Goal: Task Accomplishment & Management: Complete application form

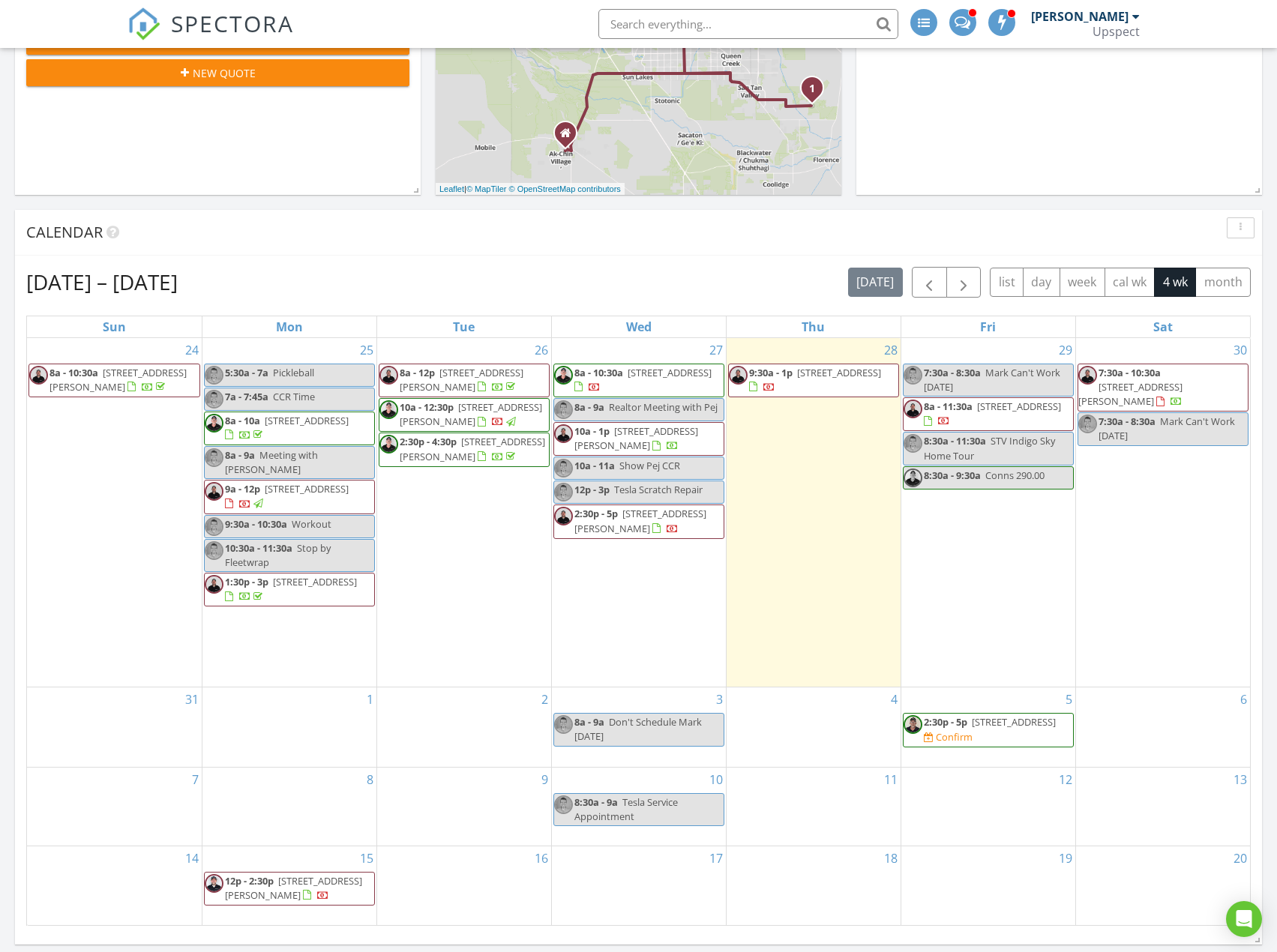
scroll to position [1387, 1300]
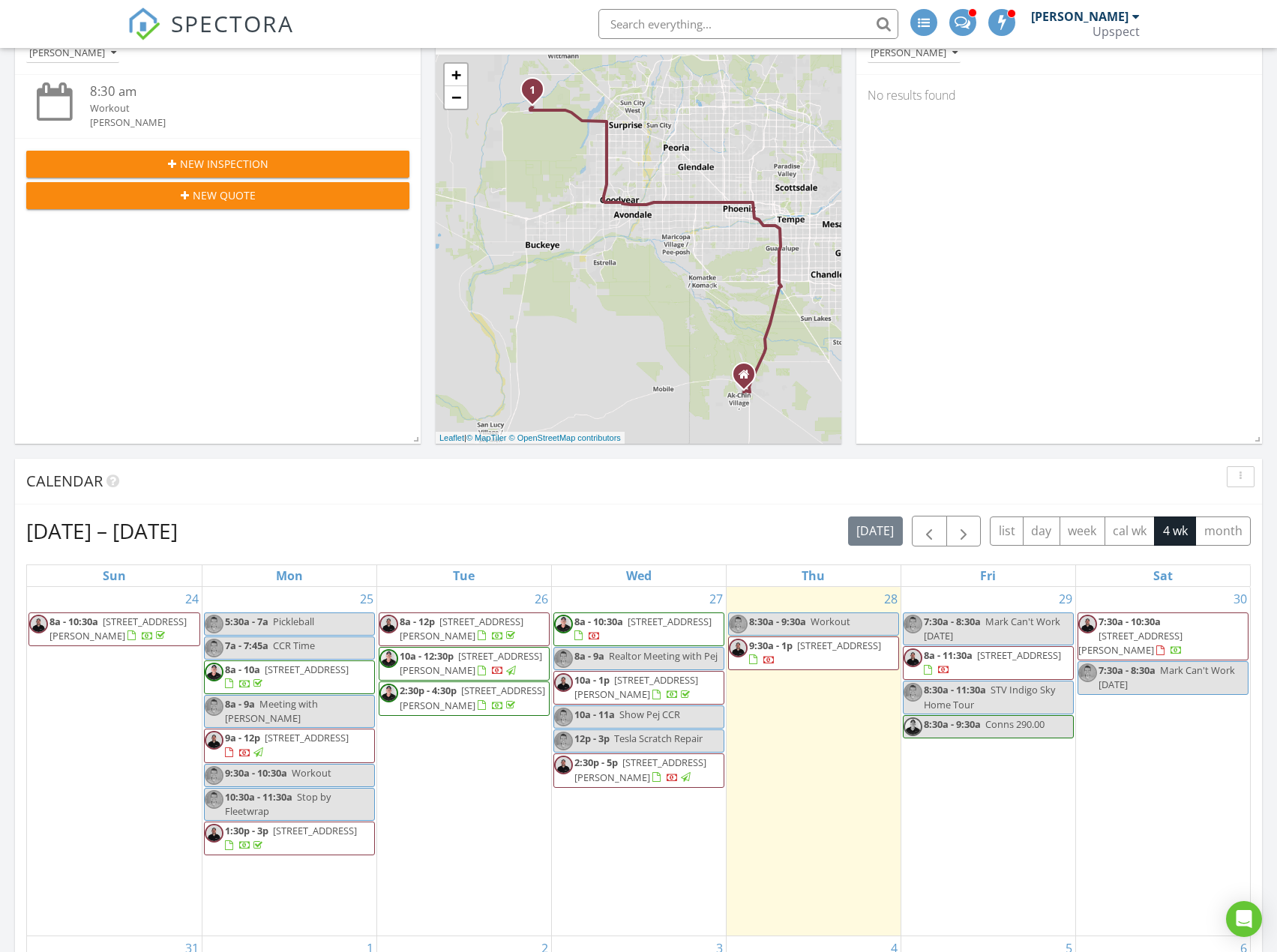
scroll to position [225, 0]
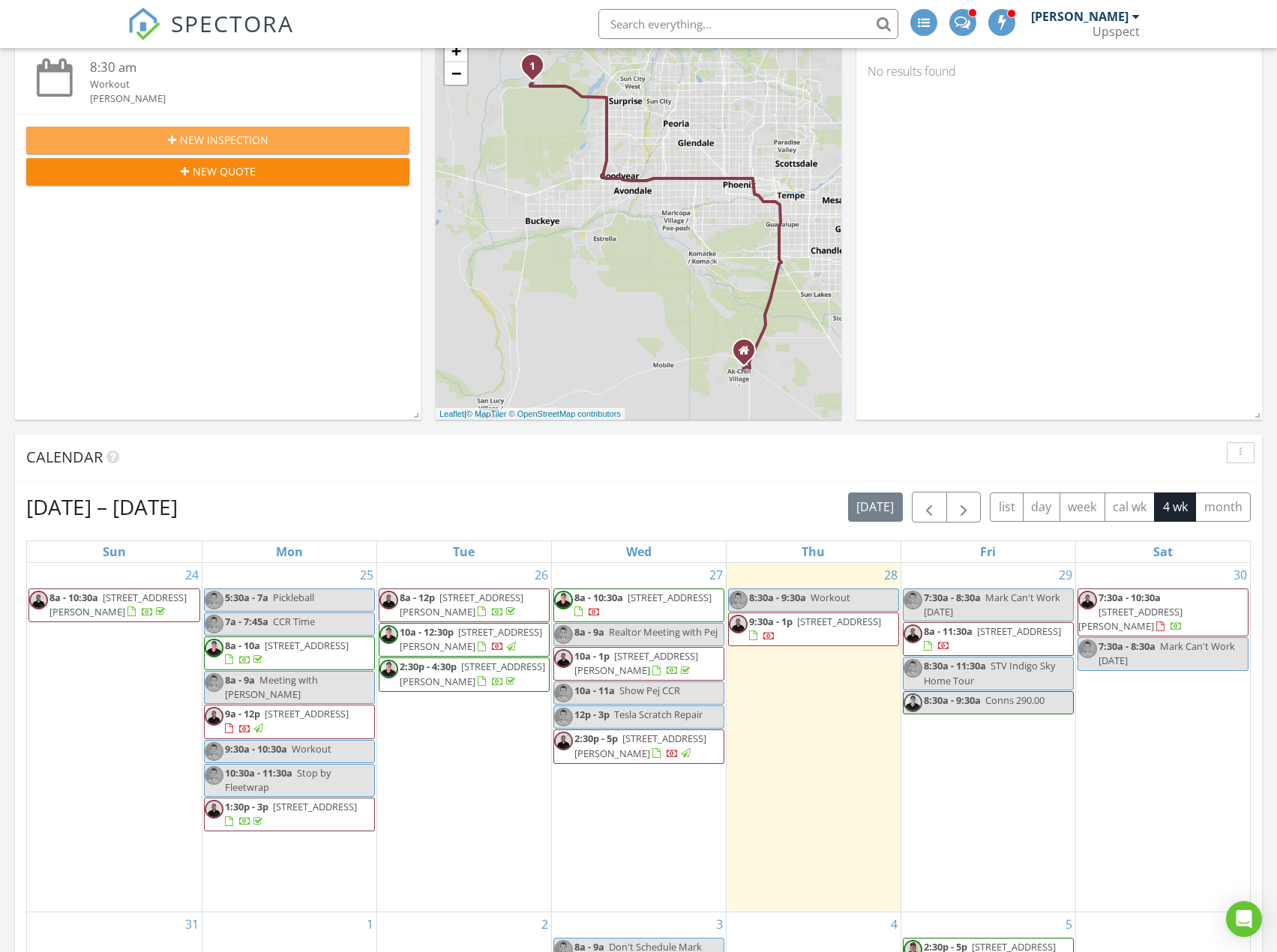
click at [331, 136] on div "New Inspection" at bounding box center [218, 140] width 359 height 16
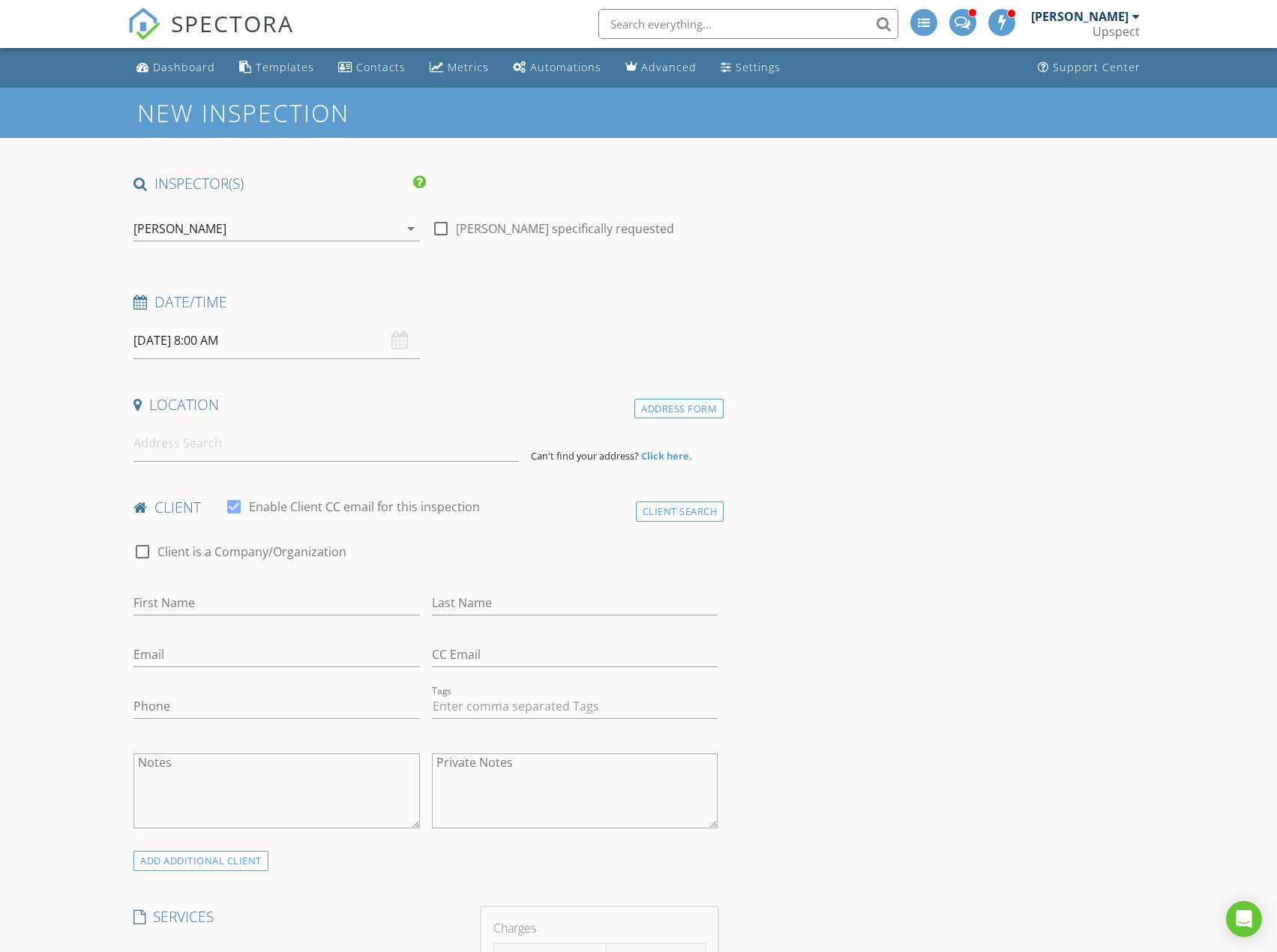
click at [366, 230] on div "[PERSON_NAME]" at bounding box center [265, 229] width 265 height 24
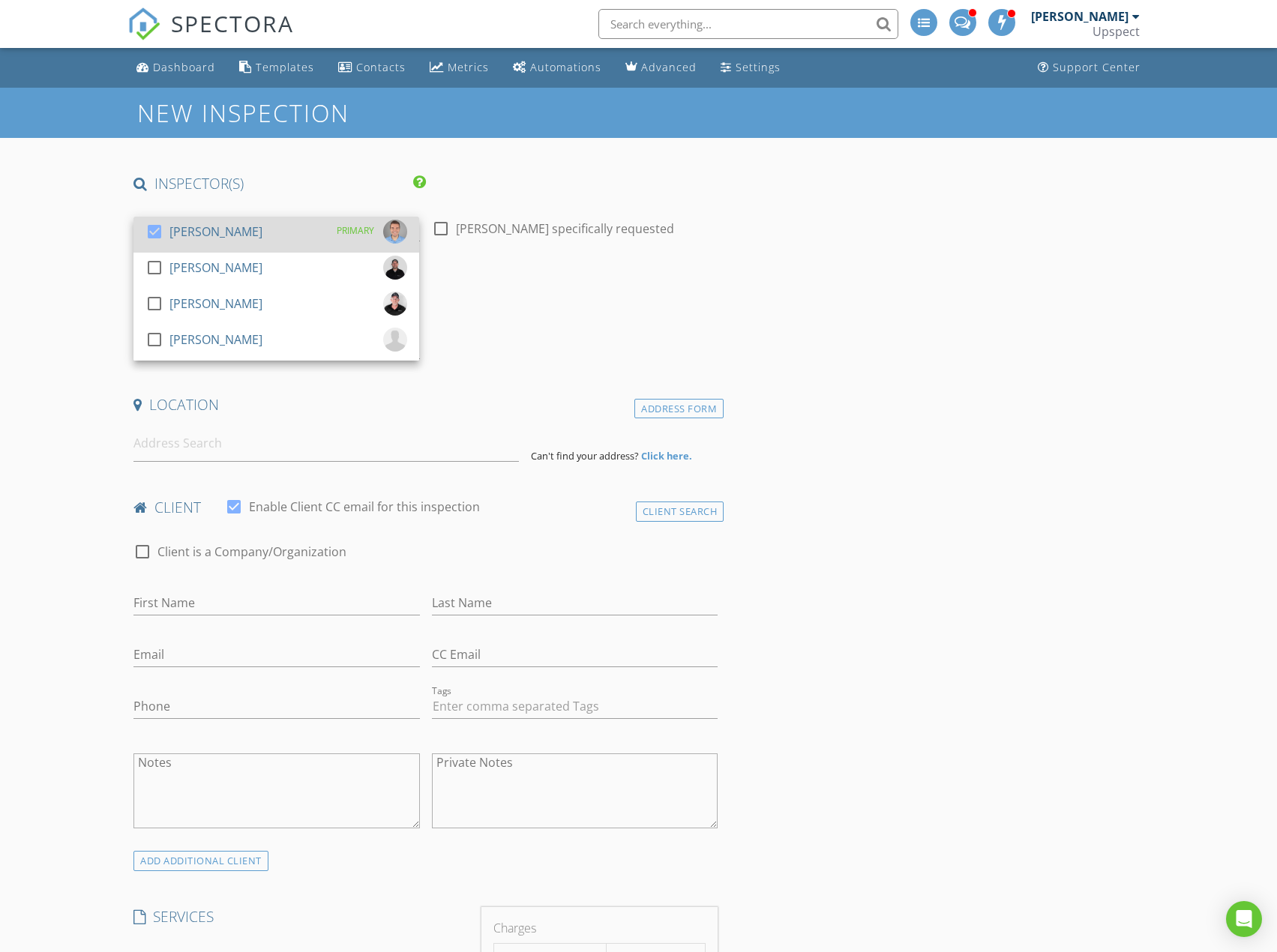
click at [331, 239] on div "PRIMARY" at bounding box center [367, 231] width 79 height 24
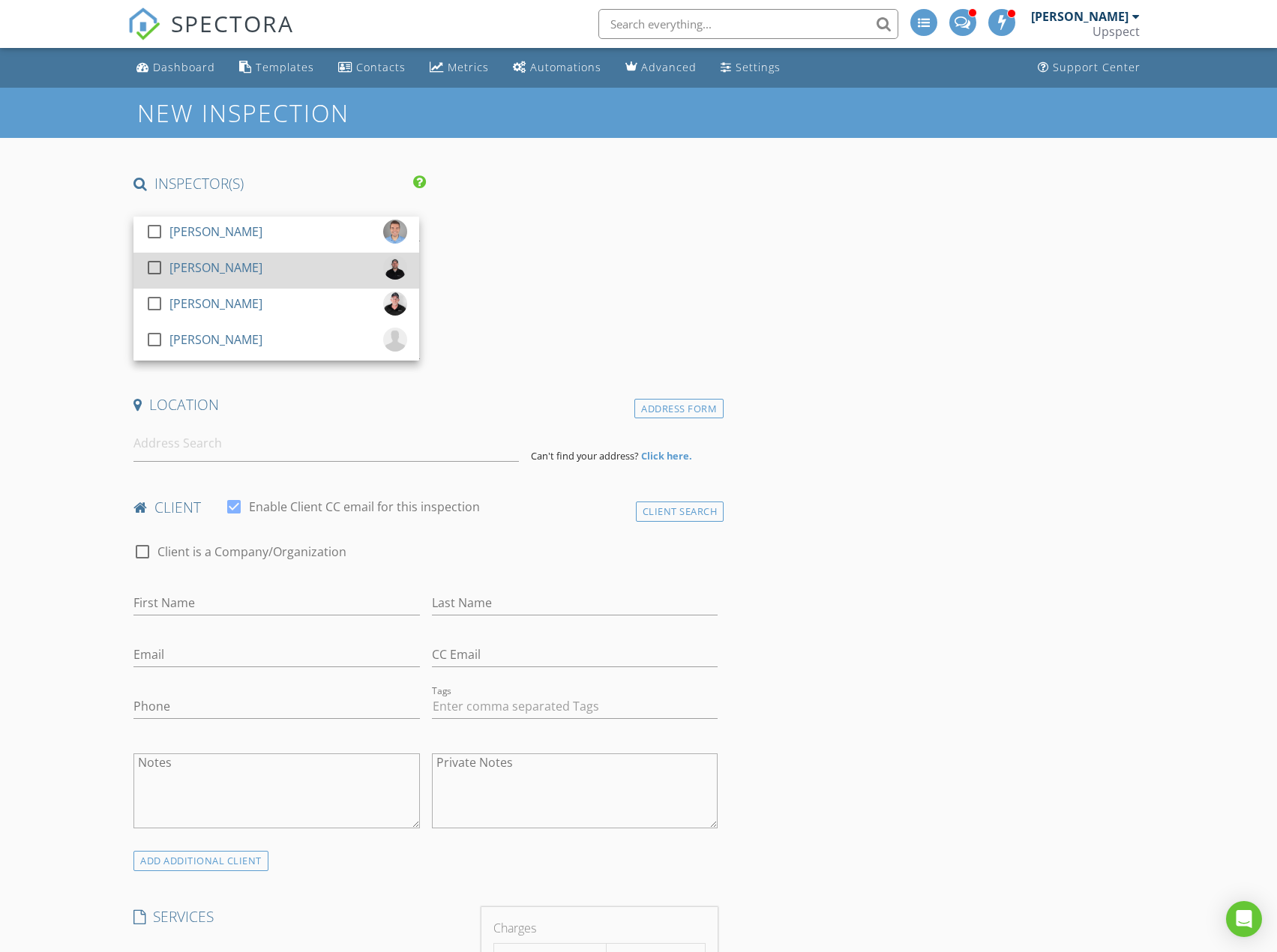
click at [337, 261] on div "check_box_outline_blank Garette Langmead" at bounding box center [276, 271] width 261 height 30
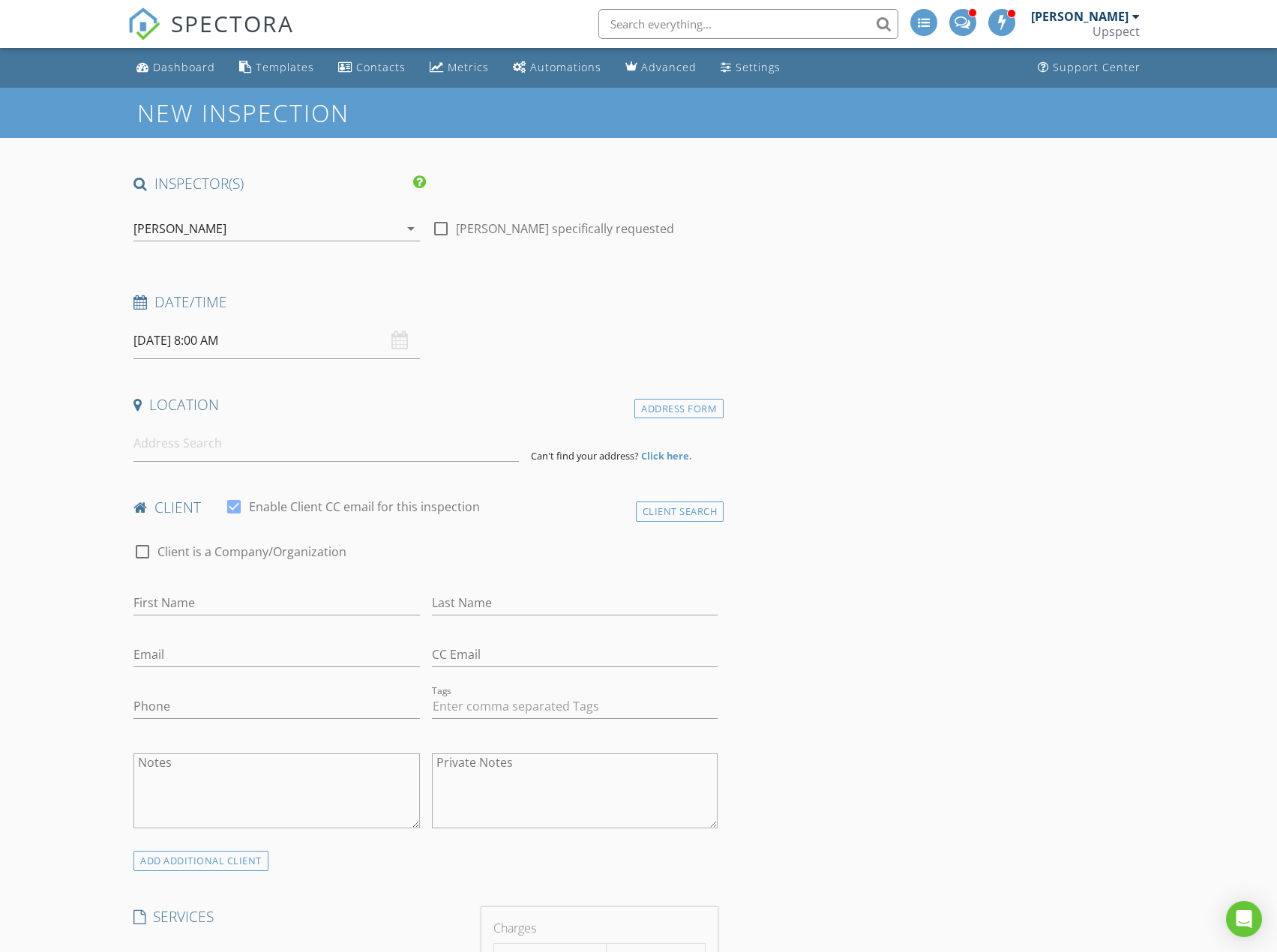
click at [318, 335] on input "08/29/2025 8:00 AM" at bounding box center [276, 341] width 285 height 37
select select "8"
type input "09/02/2025 8:00 AM"
click at [511, 329] on div "Date/Time 09/02/2025 8:00 AM" at bounding box center [425, 326] width 596 height 67
click at [287, 453] on input at bounding box center [326, 443] width 385 height 37
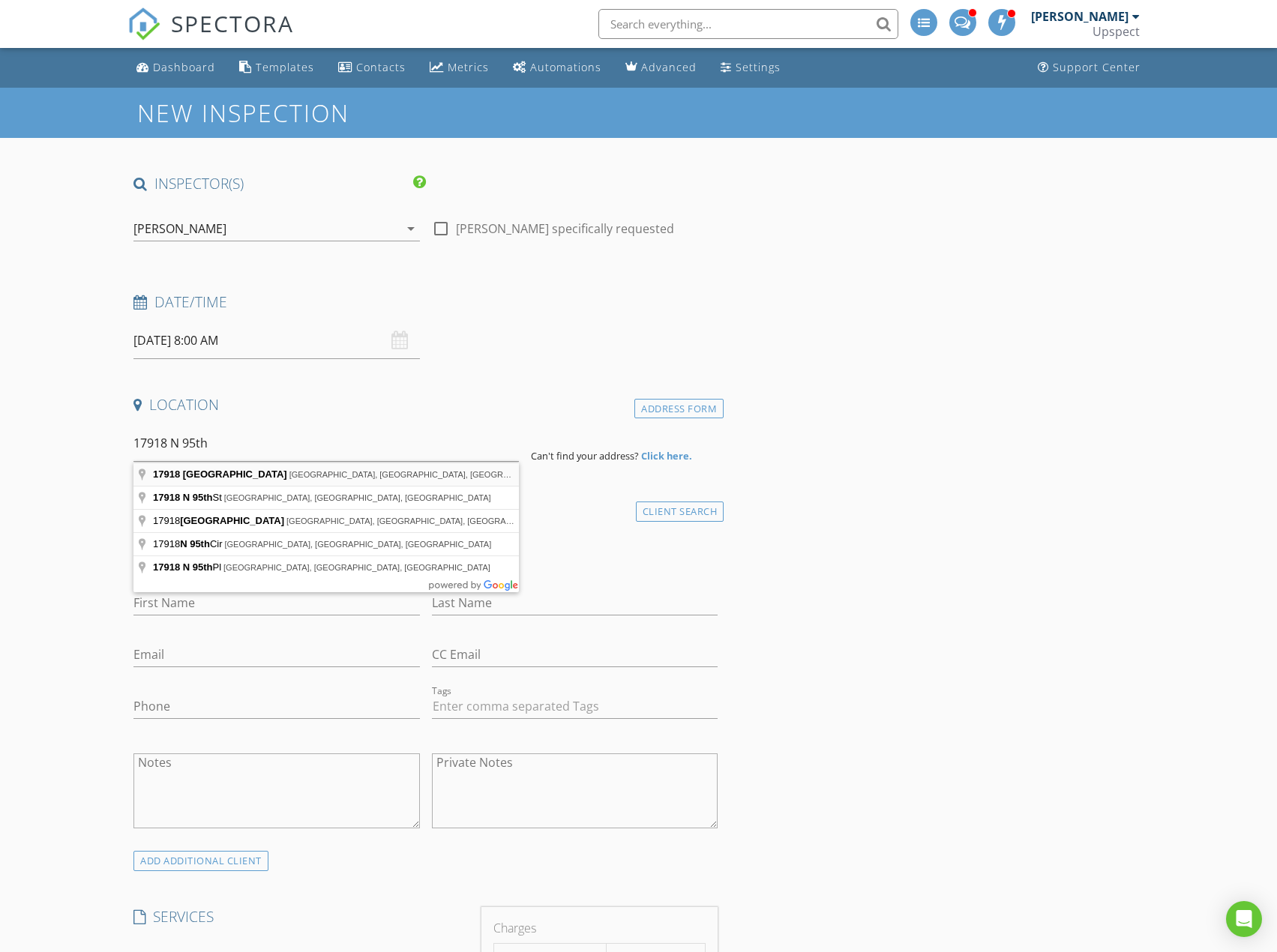
type input "17918 North 95th Street, Scottsdale, AZ, USA"
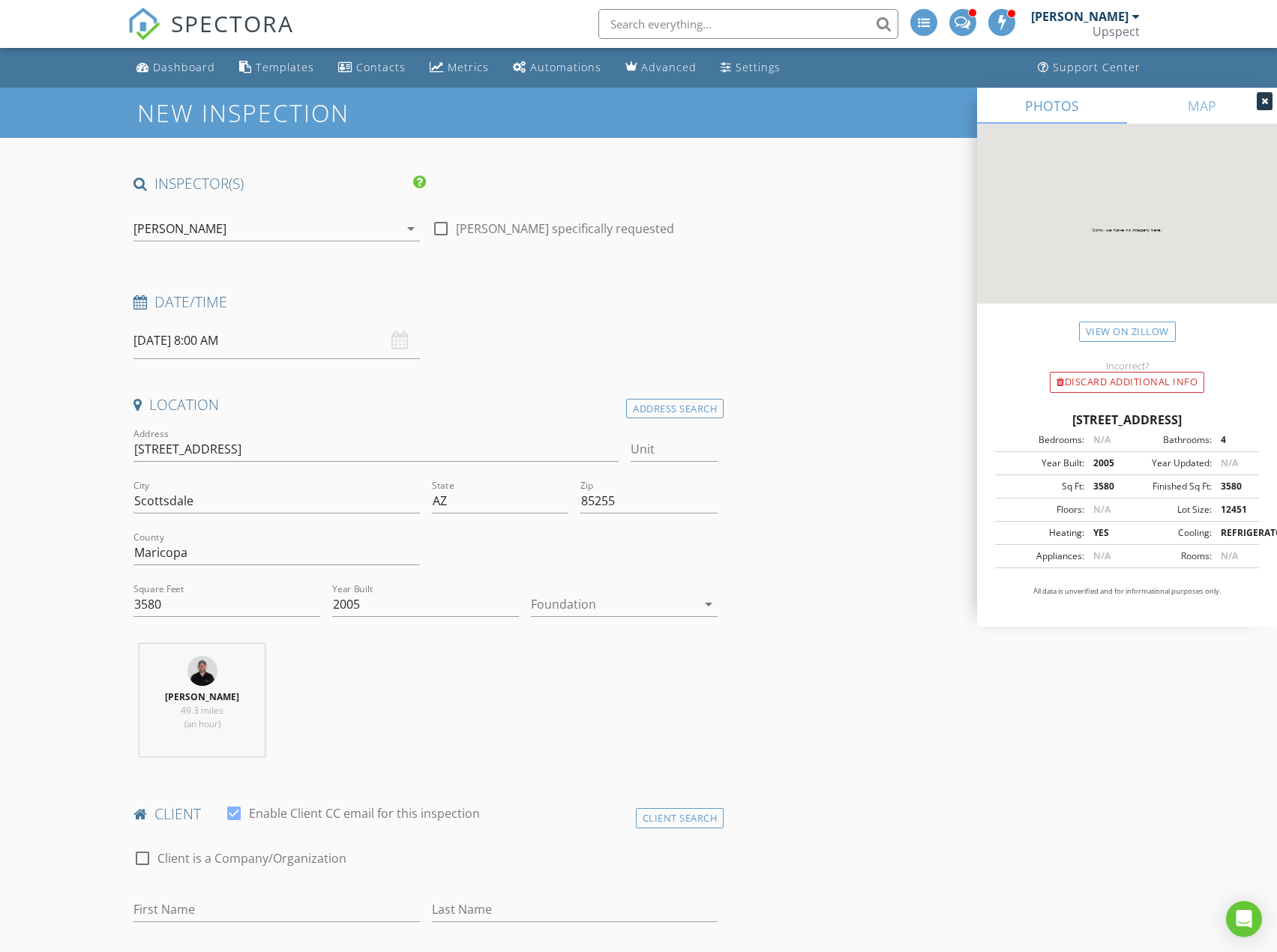
click at [668, 602] on div at bounding box center [613, 604] width 166 height 24
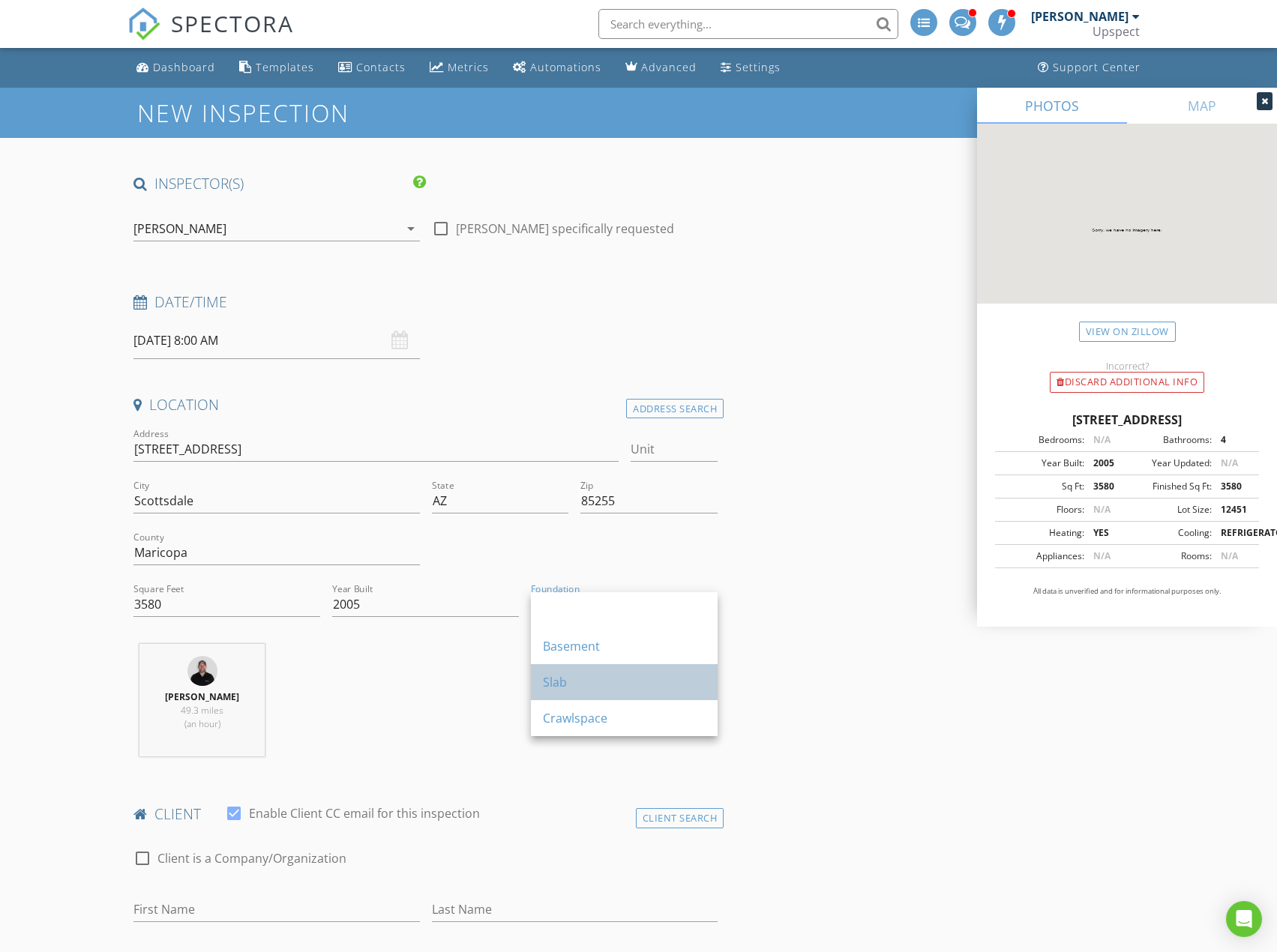
click at [669, 681] on div "Slab" at bounding box center [624, 682] width 163 height 18
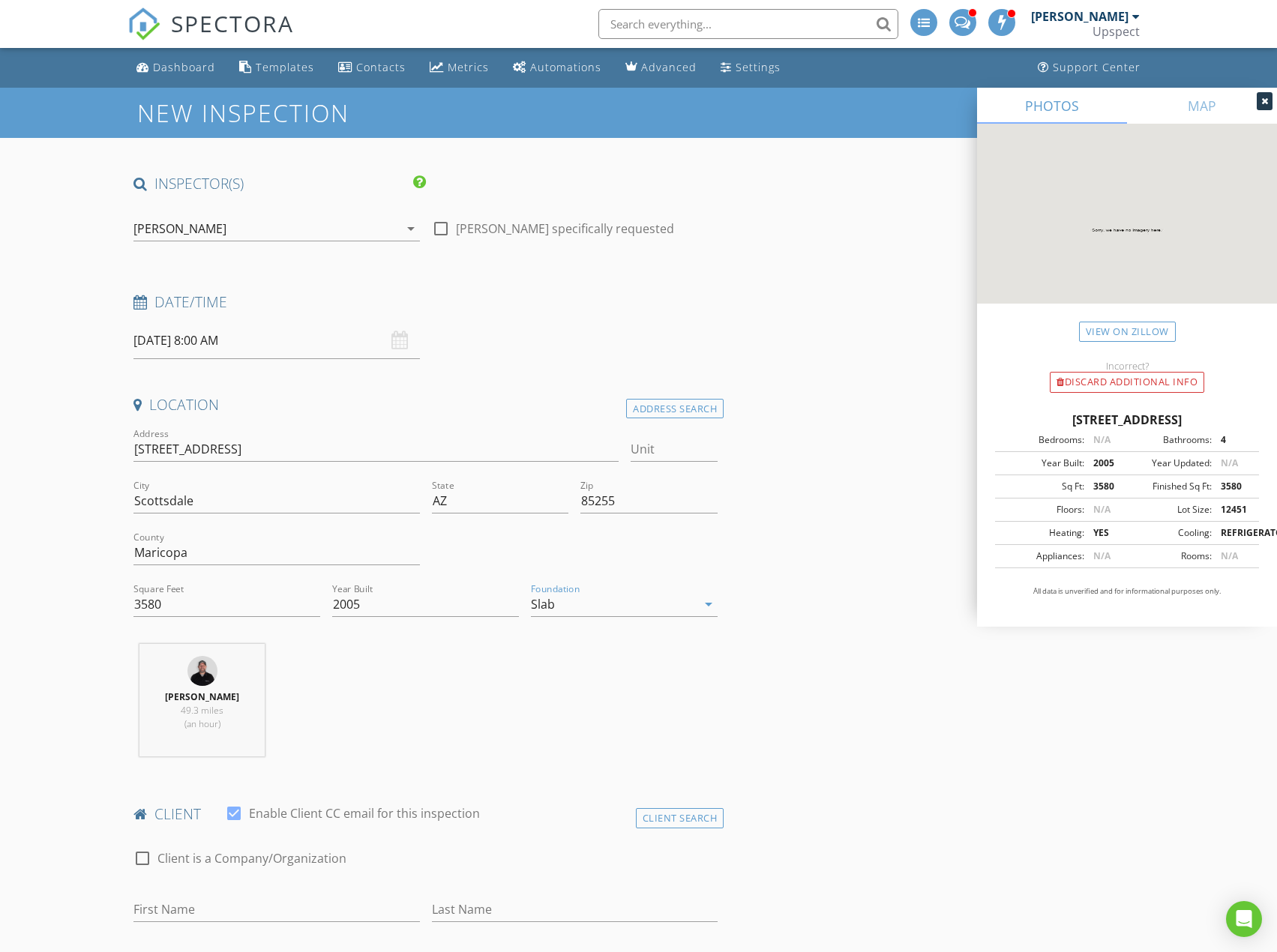
click at [721, 64] on div "Settings" at bounding box center [726, 66] width 11 height 12
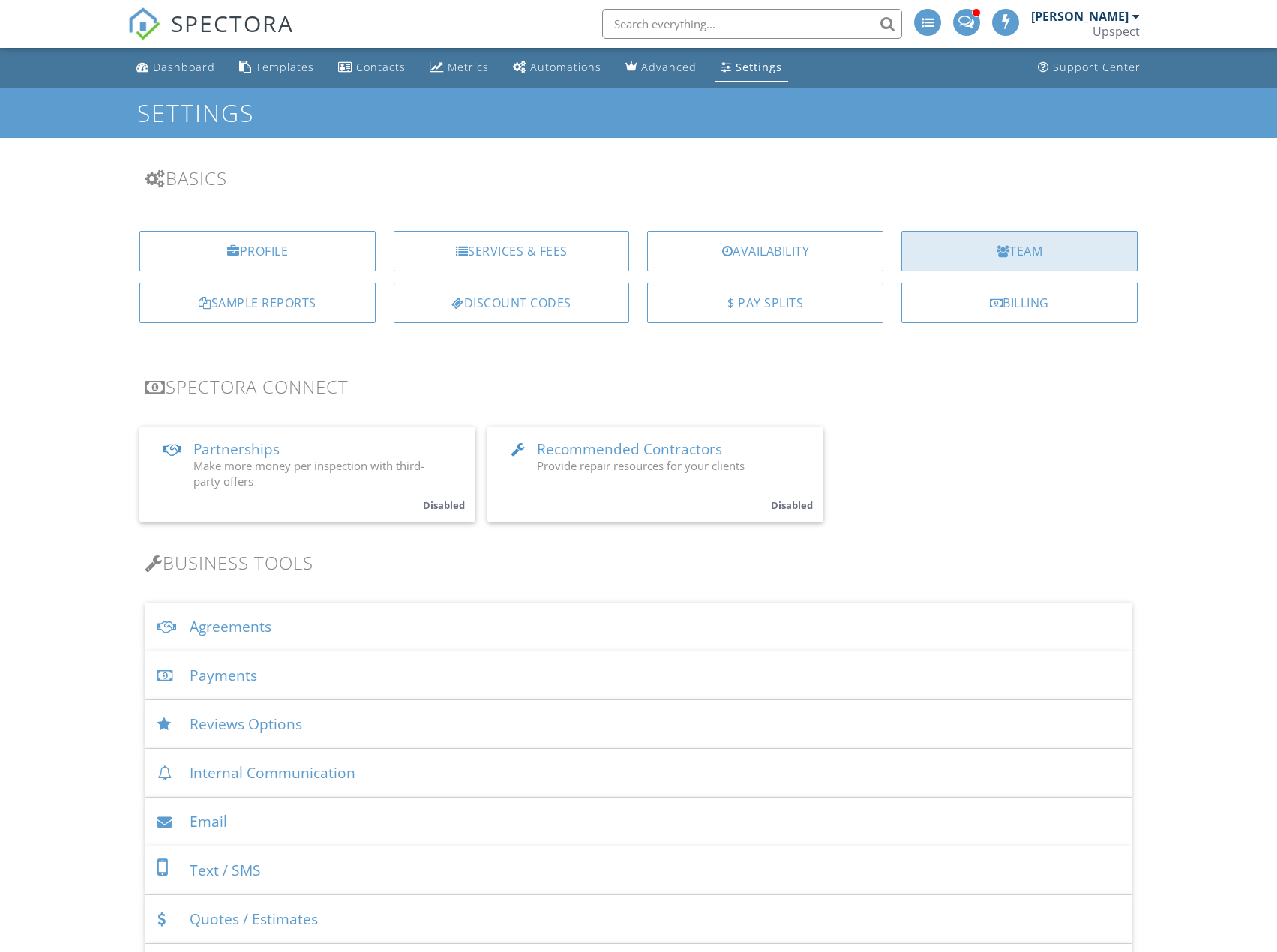
click at [1062, 253] on div "Team" at bounding box center [1019, 251] width 236 height 41
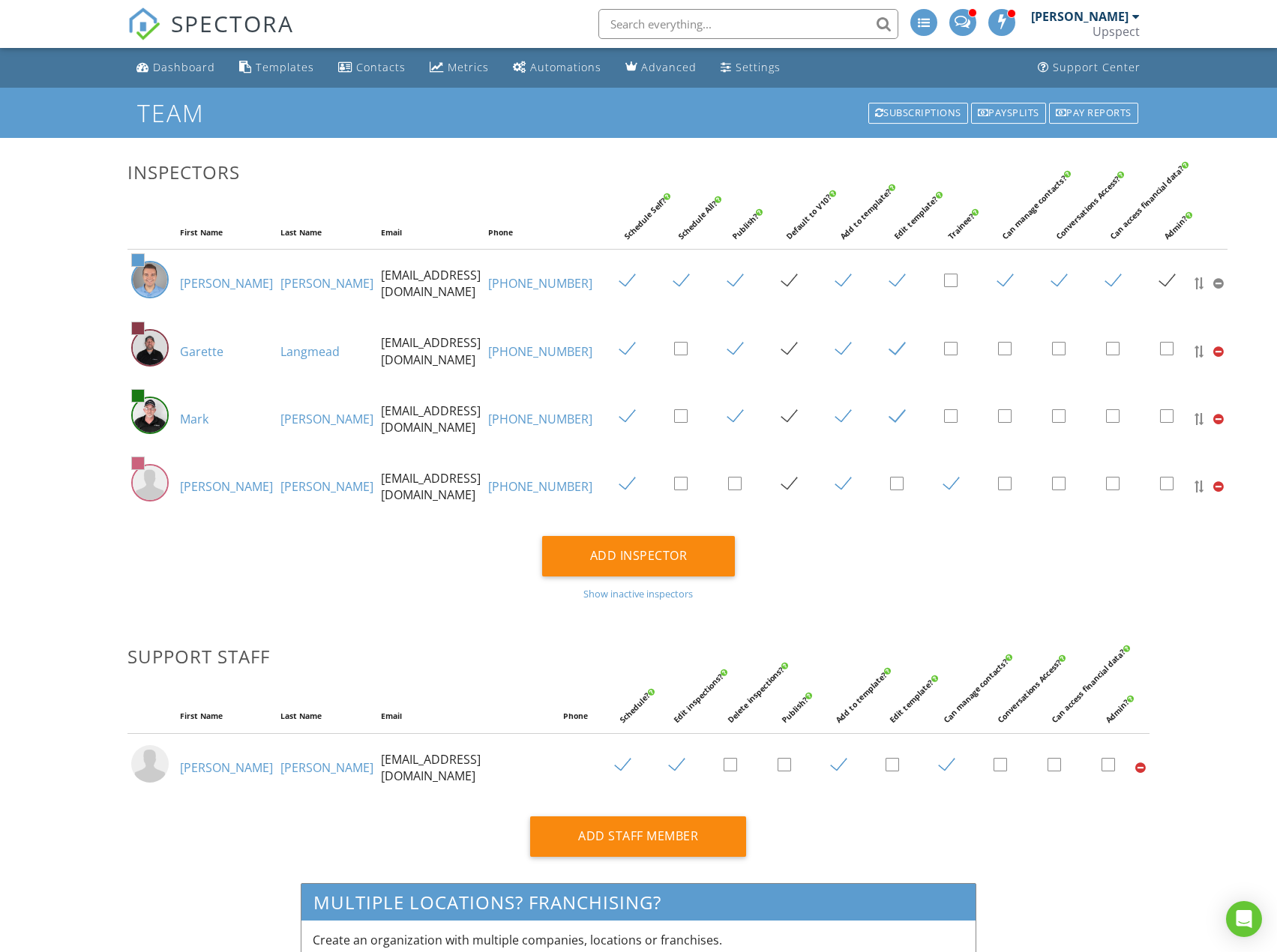
click at [281, 428] on link "[PERSON_NAME]" at bounding box center [327, 419] width 93 height 17
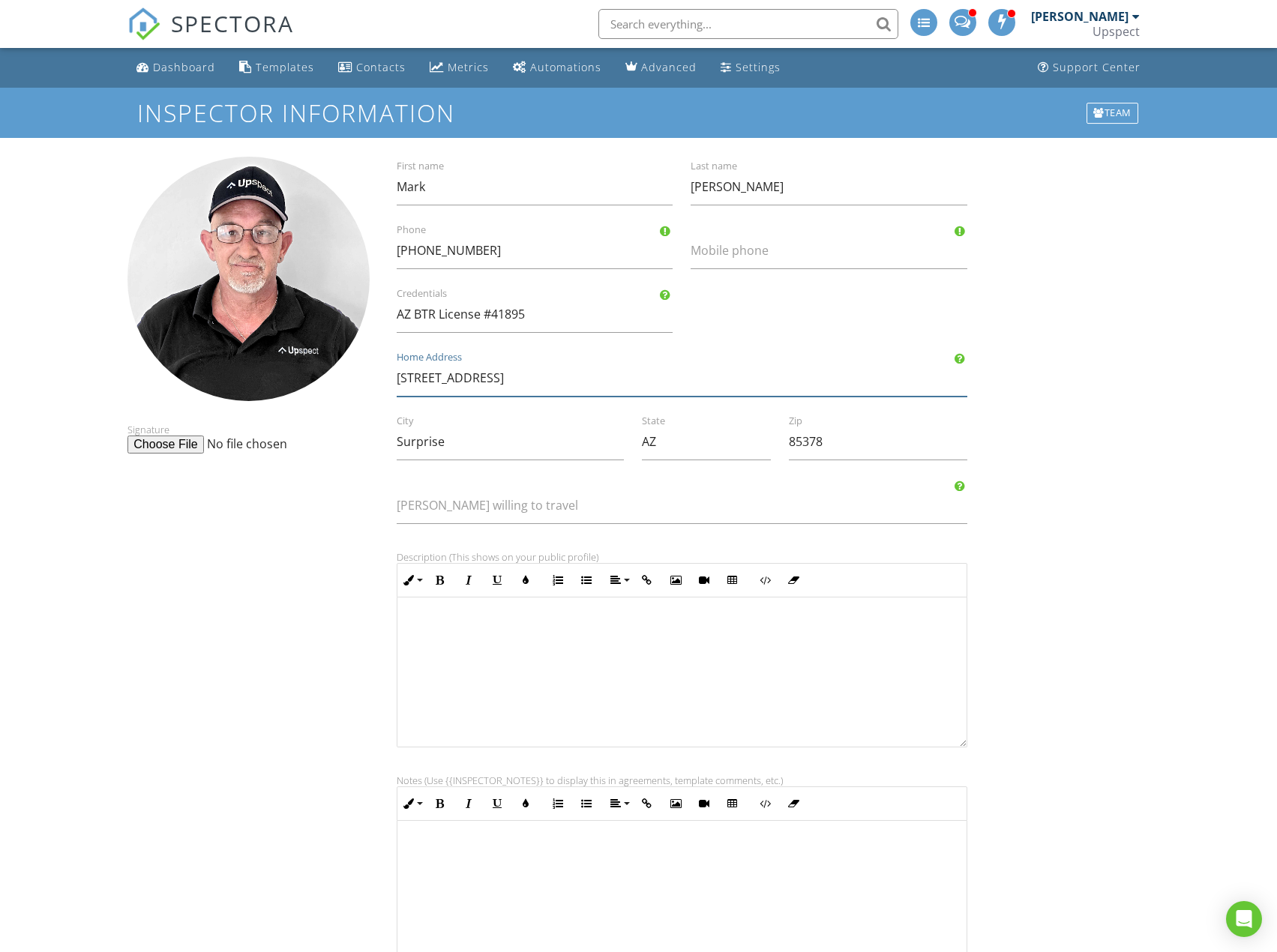
click at [687, 372] on input "[STREET_ADDRESS]" at bounding box center [682, 378] width 571 height 37
drag, startPoint x: 514, startPoint y: 381, endPoint x: 494, endPoint y: 381, distance: 20.0
click at [494, 381] on input "[STREET_ADDRESS]" at bounding box center [682, 378] width 571 height 37
click at [393, 378] on div "16501 N El Mirage Rd #1044 Home Address" at bounding box center [682, 378] width 589 height 37
click at [400, 378] on input "16501 N El Mirage Rd #1044" at bounding box center [682, 378] width 571 height 37
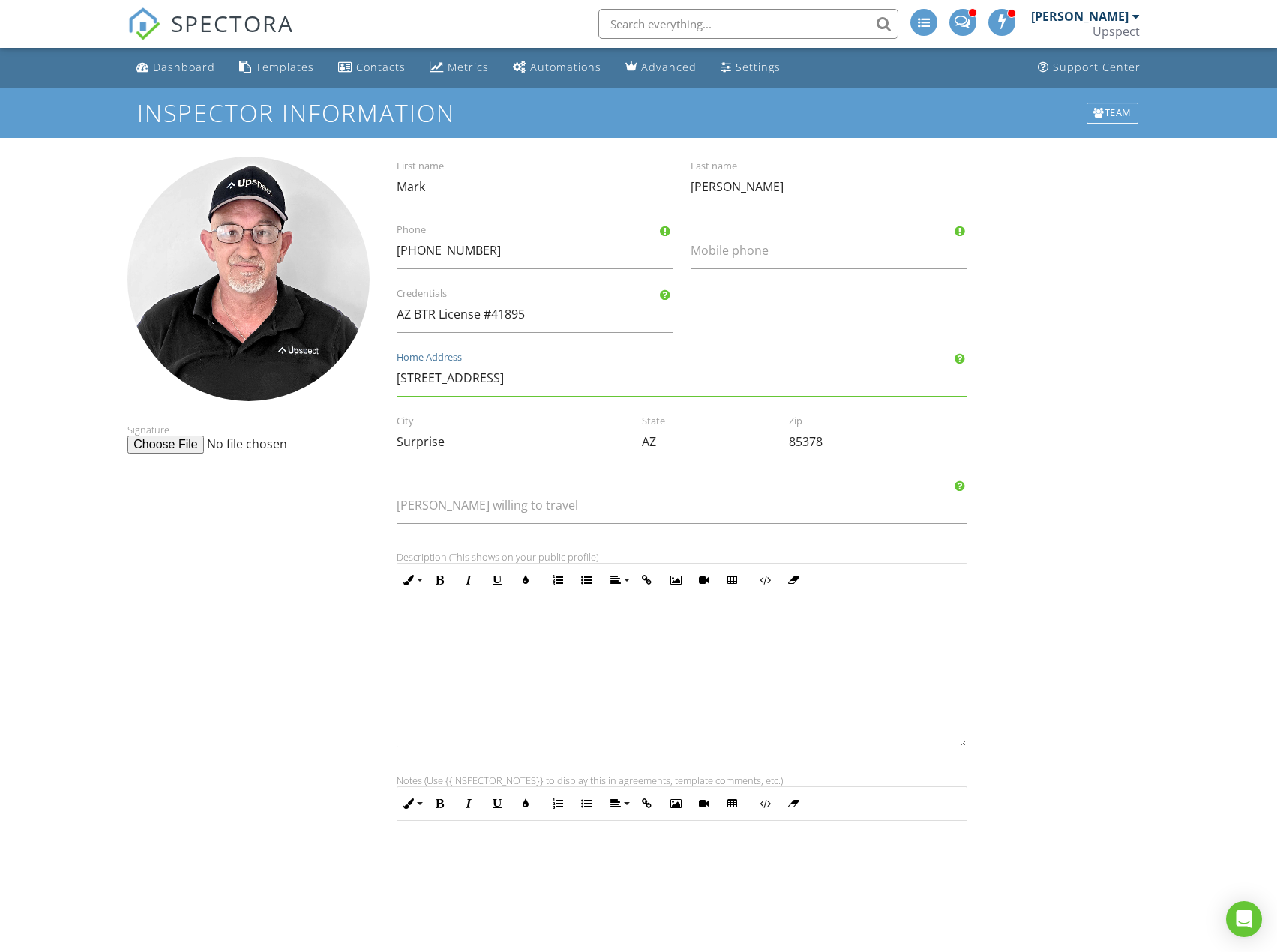
drag, startPoint x: 399, startPoint y: 379, endPoint x: 513, endPoint y: 378, distance: 114.0
click at [513, 378] on input "16501 N El Mirage Rd #1044" at bounding box center [682, 378] width 571 height 37
click at [1151, 360] on div "Signature Mark First name Mandery Last name (480) 694-2111 Phone Mobile phone A…" at bounding box center [638, 610] width 1039 height 908
click at [1174, 327] on form "Inspector Information Team Signature Mark First name Mandery Last name (480) 69…" at bounding box center [638, 575] width 1277 height 977
click at [215, 60] on link "Dashboard" at bounding box center [176, 68] width 91 height 28
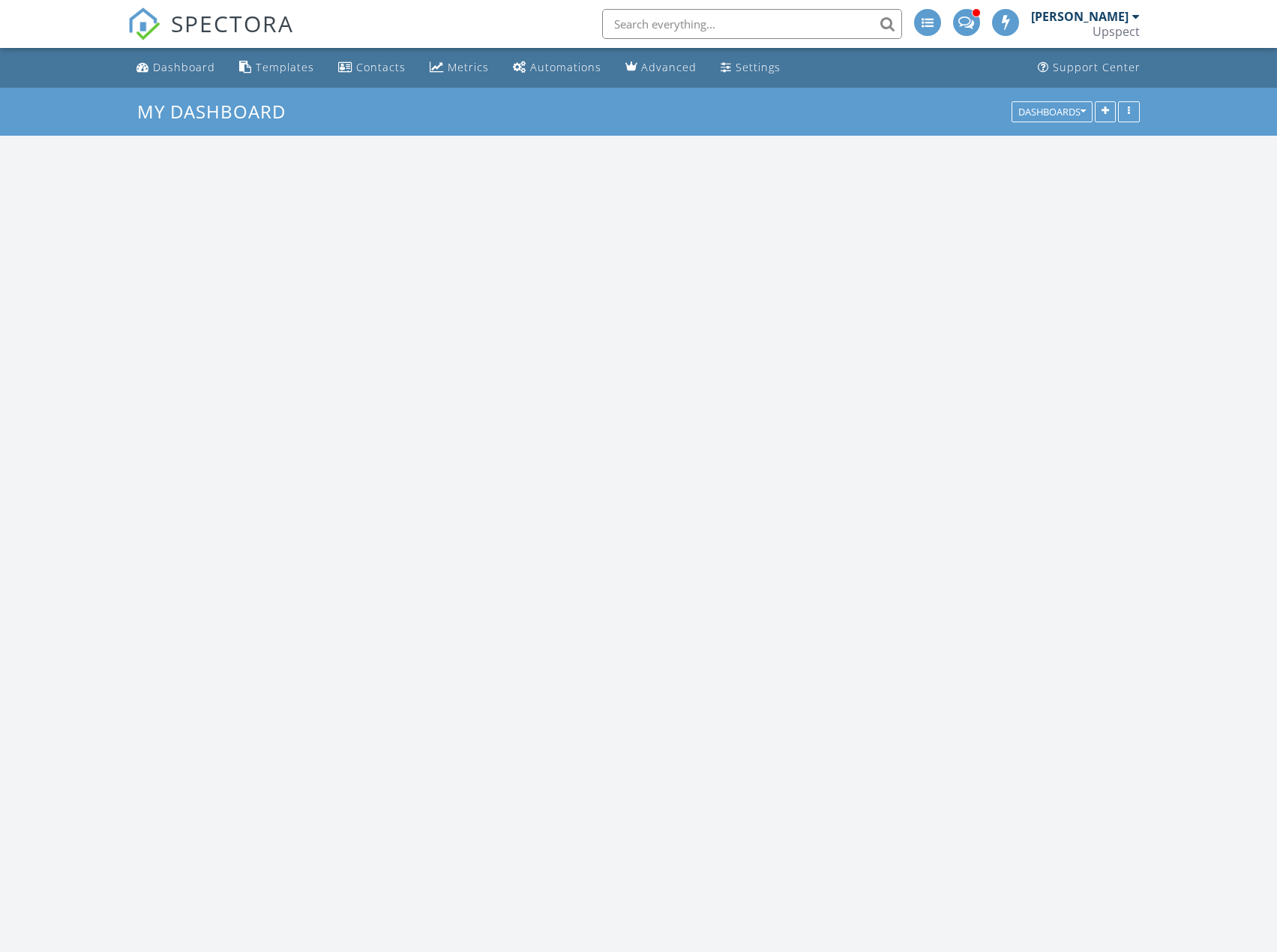
scroll to position [1387, 1300]
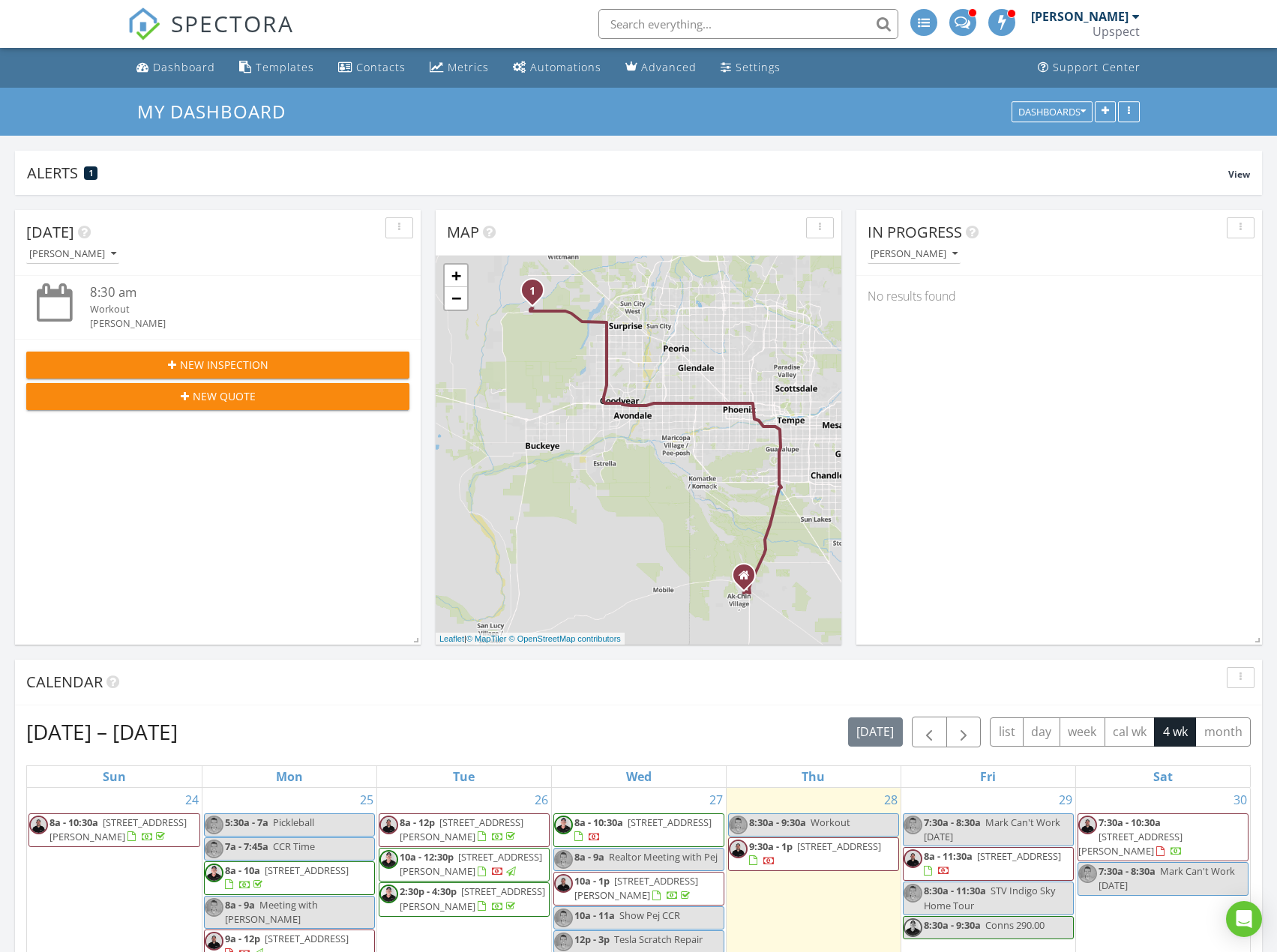
click at [339, 369] on div "New Inspection" at bounding box center [218, 365] width 359 height 16
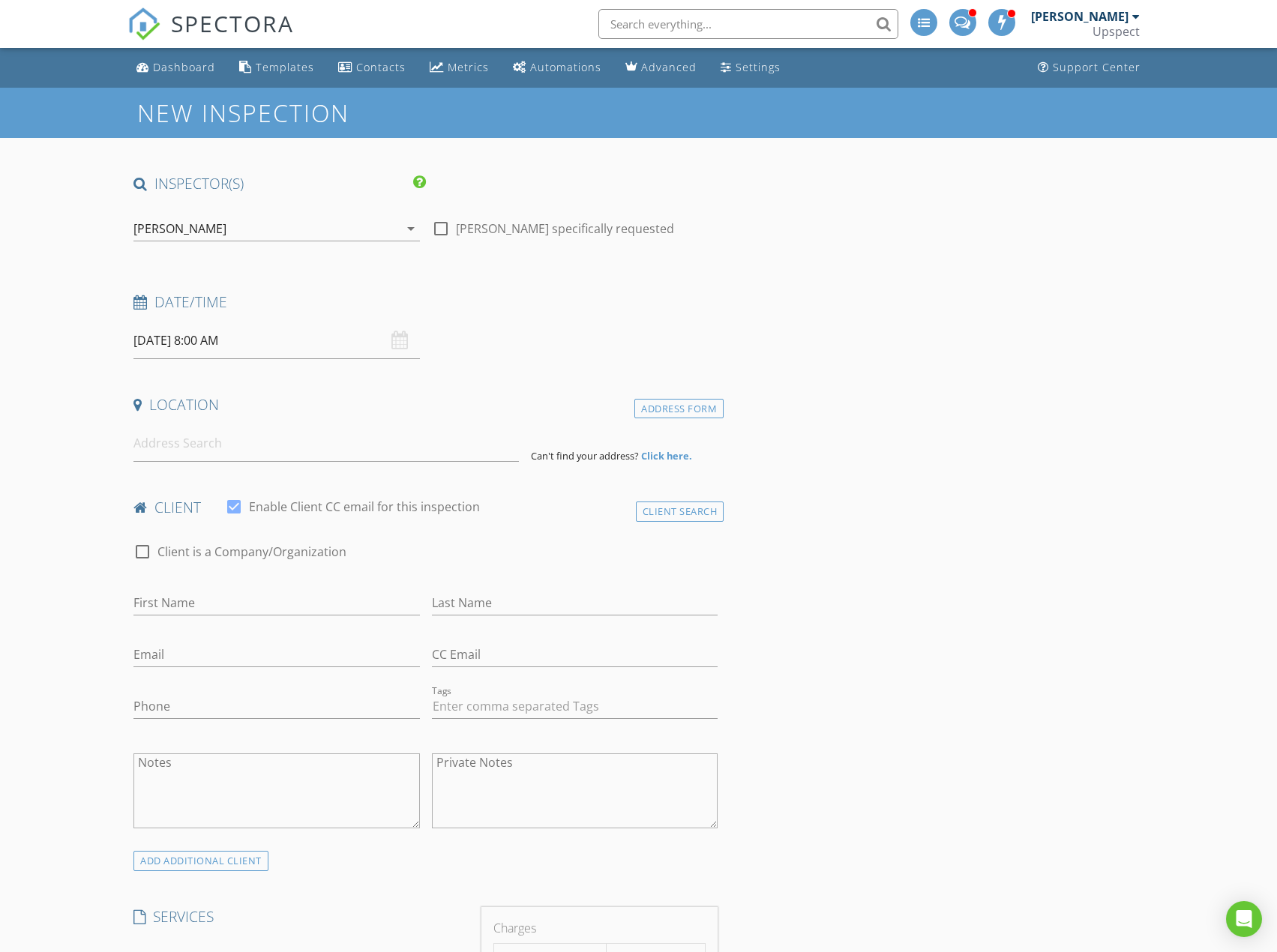
click at [321, 223] on div "[PERSON_NAME]" at bounding box center [265, 229] width 265 height 24
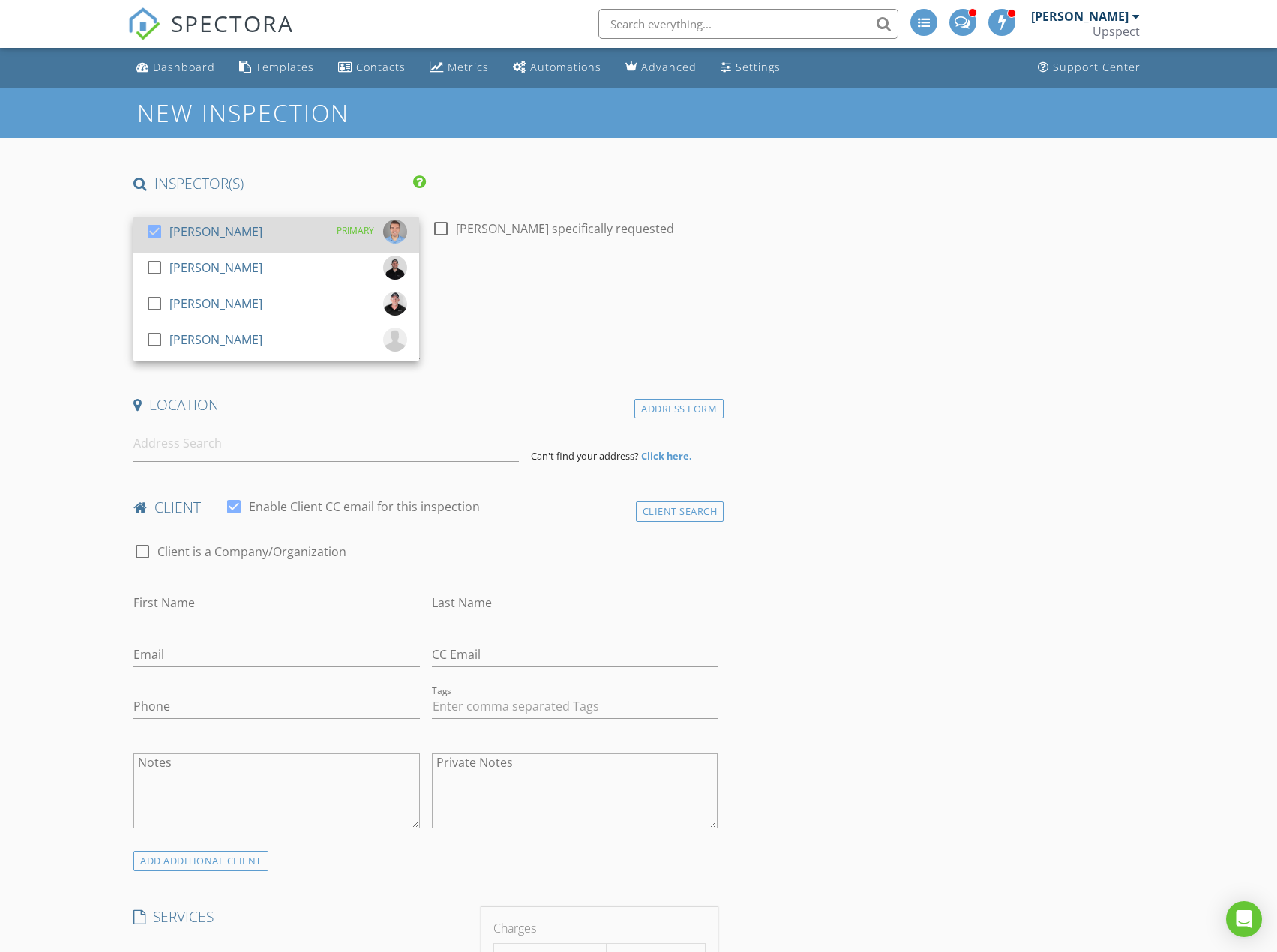
click at [327, 235] on div "PRIMARY" at bounding box center [367, 231] width 79 height 24
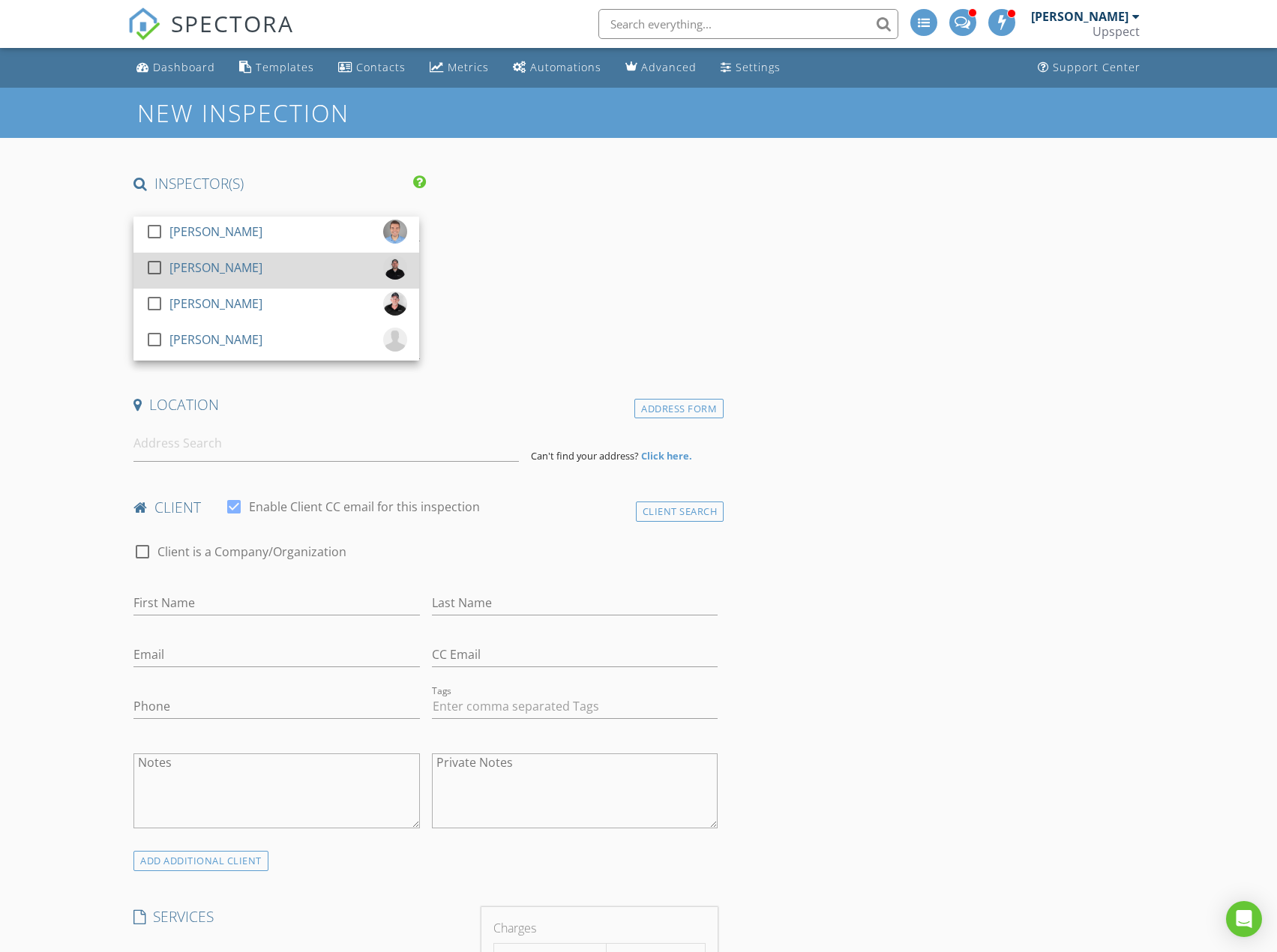
click at [325, 259] on div "check_box_outline_blank Garette Langmead" at bounding box center [276, 271] width 261 height 30
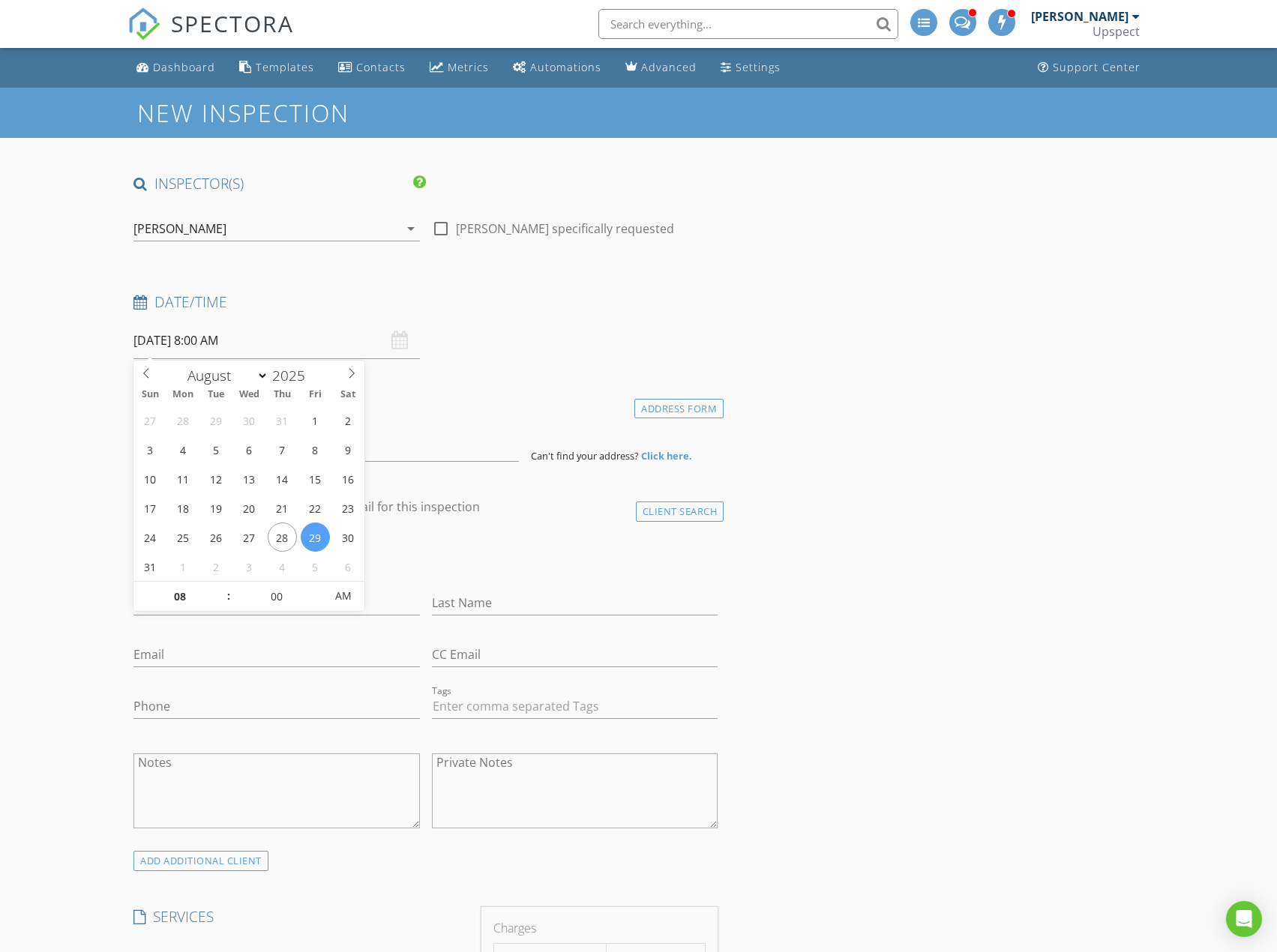
click at [284, 340] on input "08/29/2025 8:00 AM" at bounding box center [276, 341] width 285 height 37
select select "8"
type input "09/02/2025 8:00 AM"
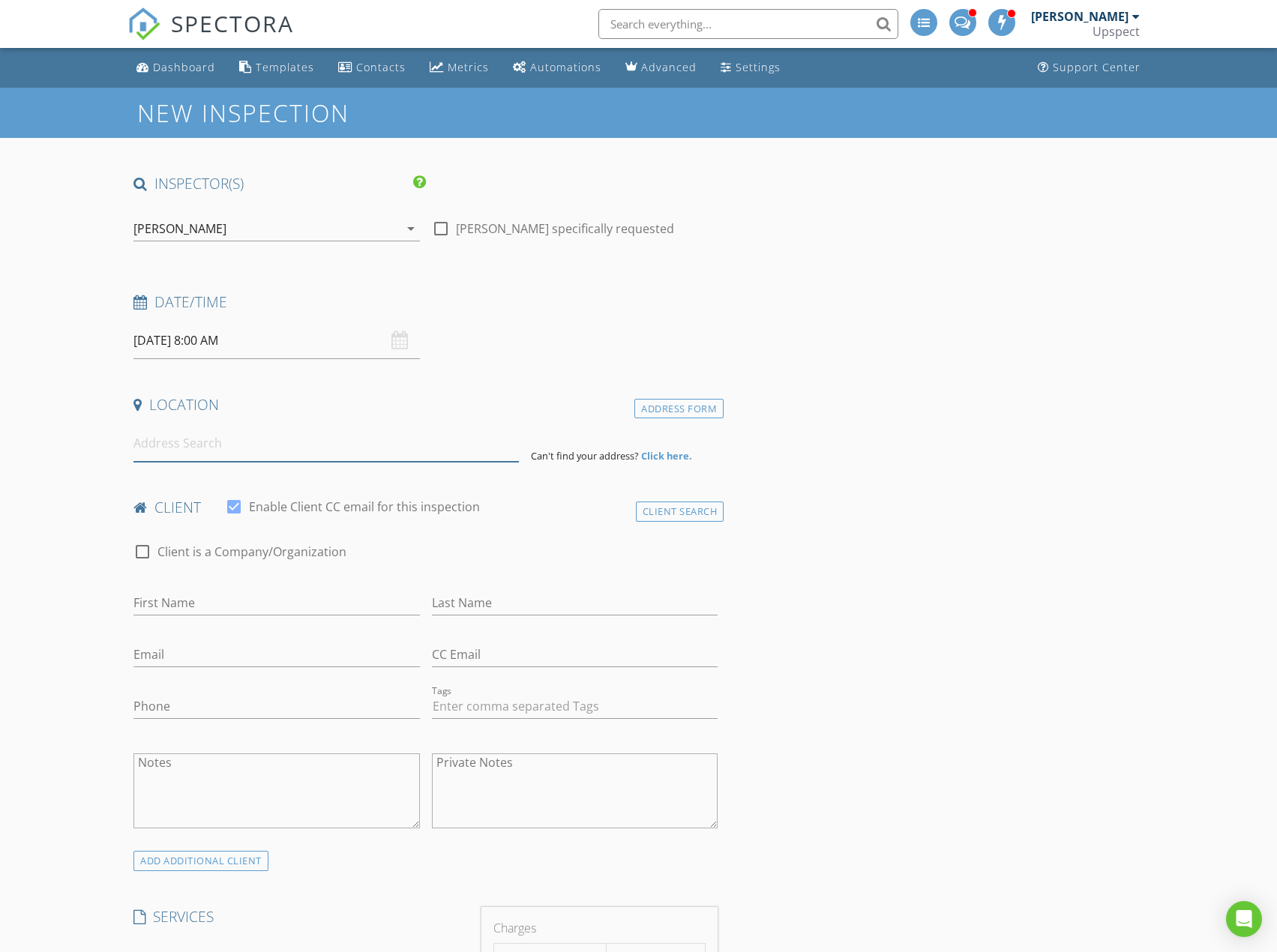
click at [430, 441] on input at bounding box center [326, 443] width 385 height 37
click at [304, 458] on input at bounding box center [326, 443] width 385 height 37
paste input "17918 N 95TH ST, Scottsdale, AZ 85255"
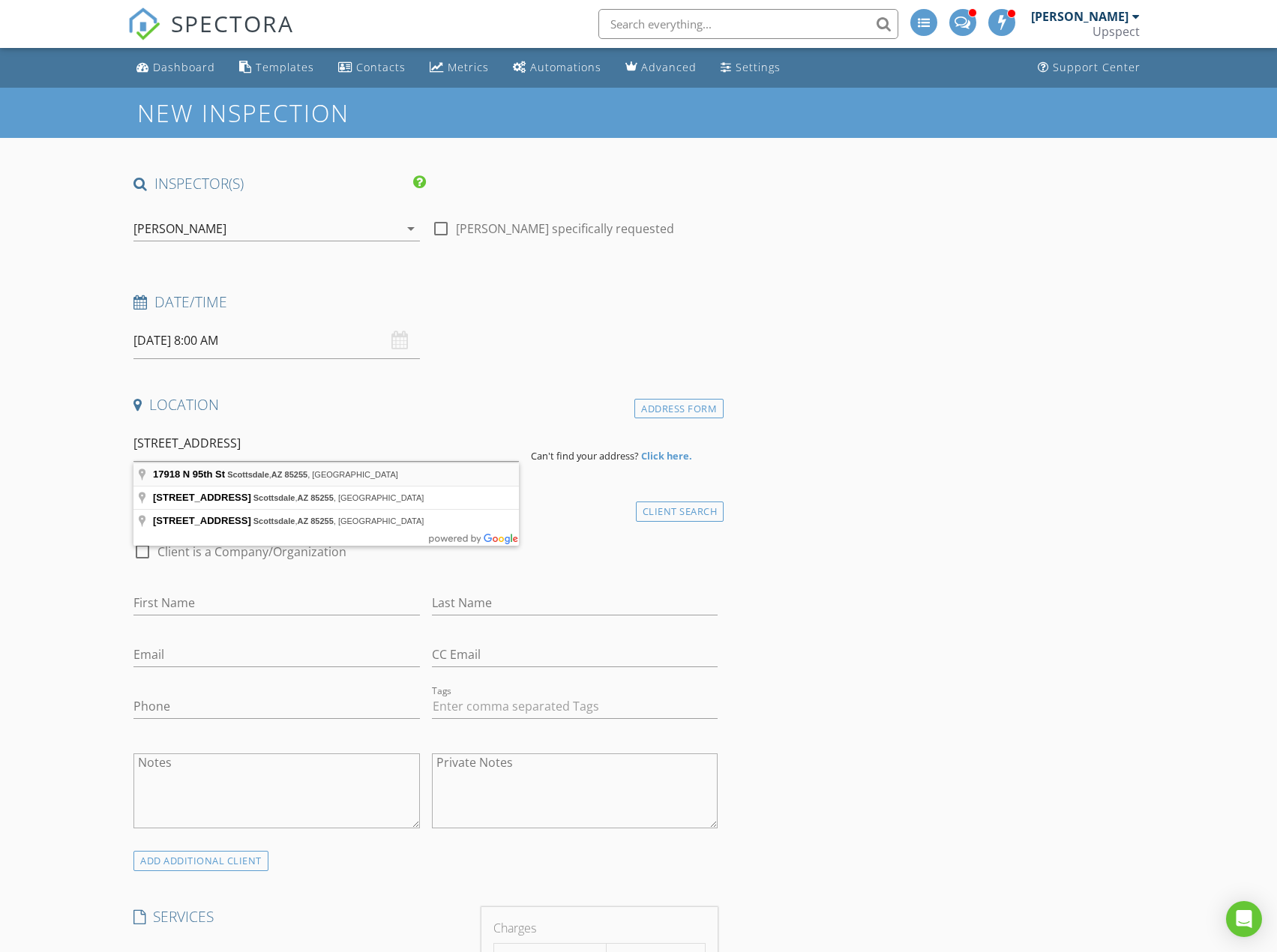
type input "17918 N 95th St, Scottsdale, AZ 85255, USA"
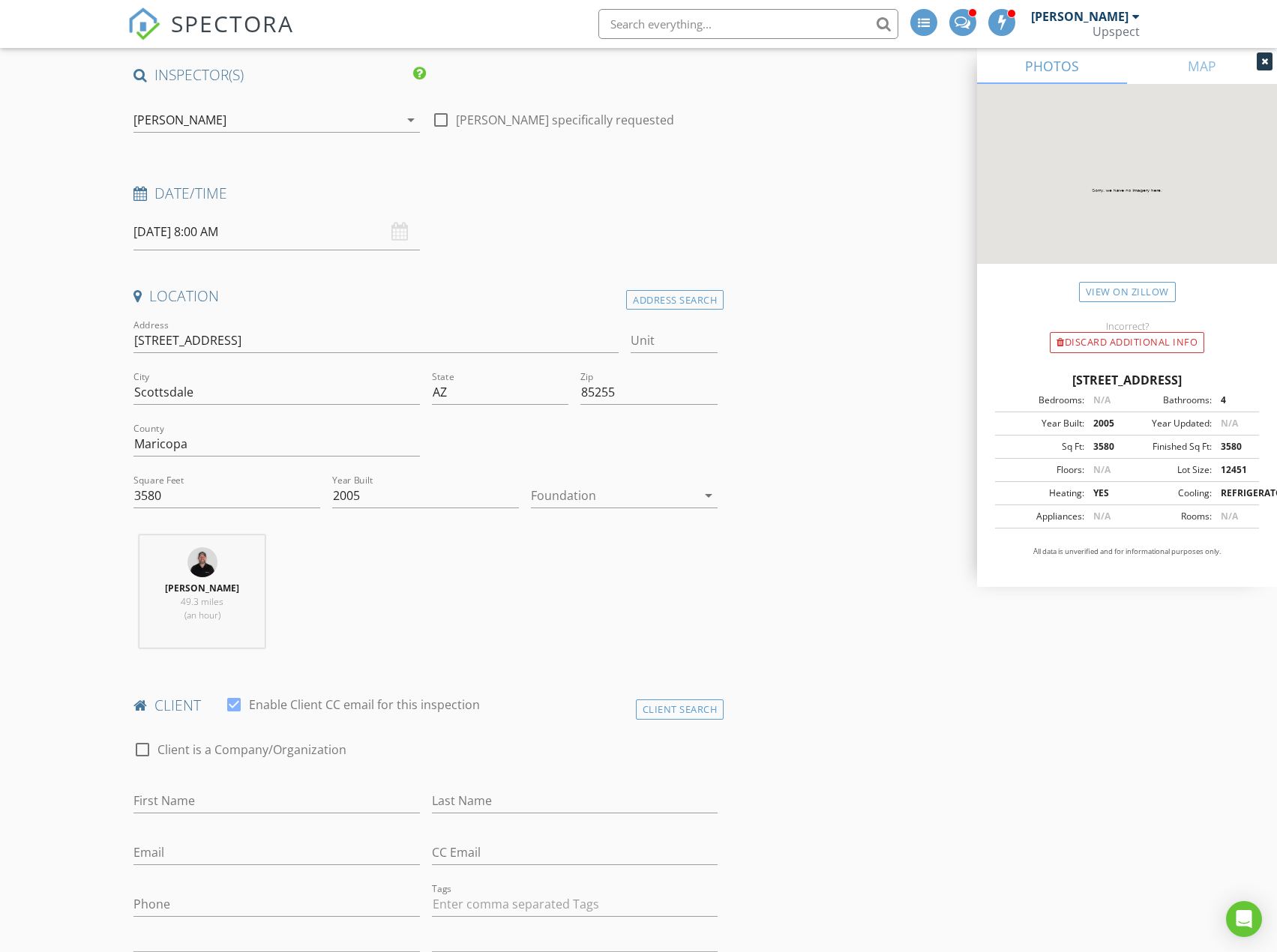
scroll to position [150, 0]
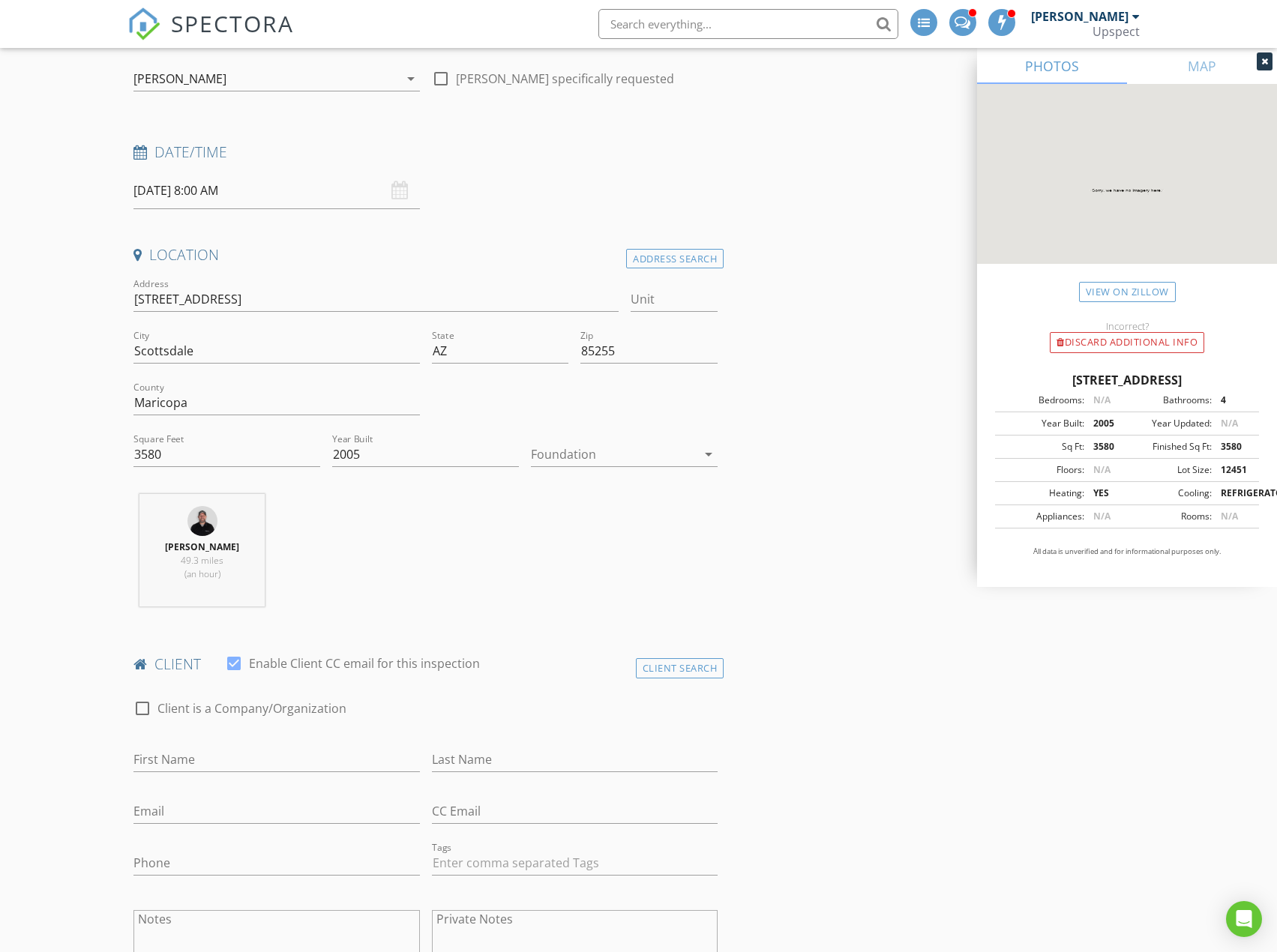
click at [659, 465] on div at bounding box center [613, 455] width 166 height 24
click at [640, 537] on div "Slab" at bounding box center [624, 532] width 163 height 18
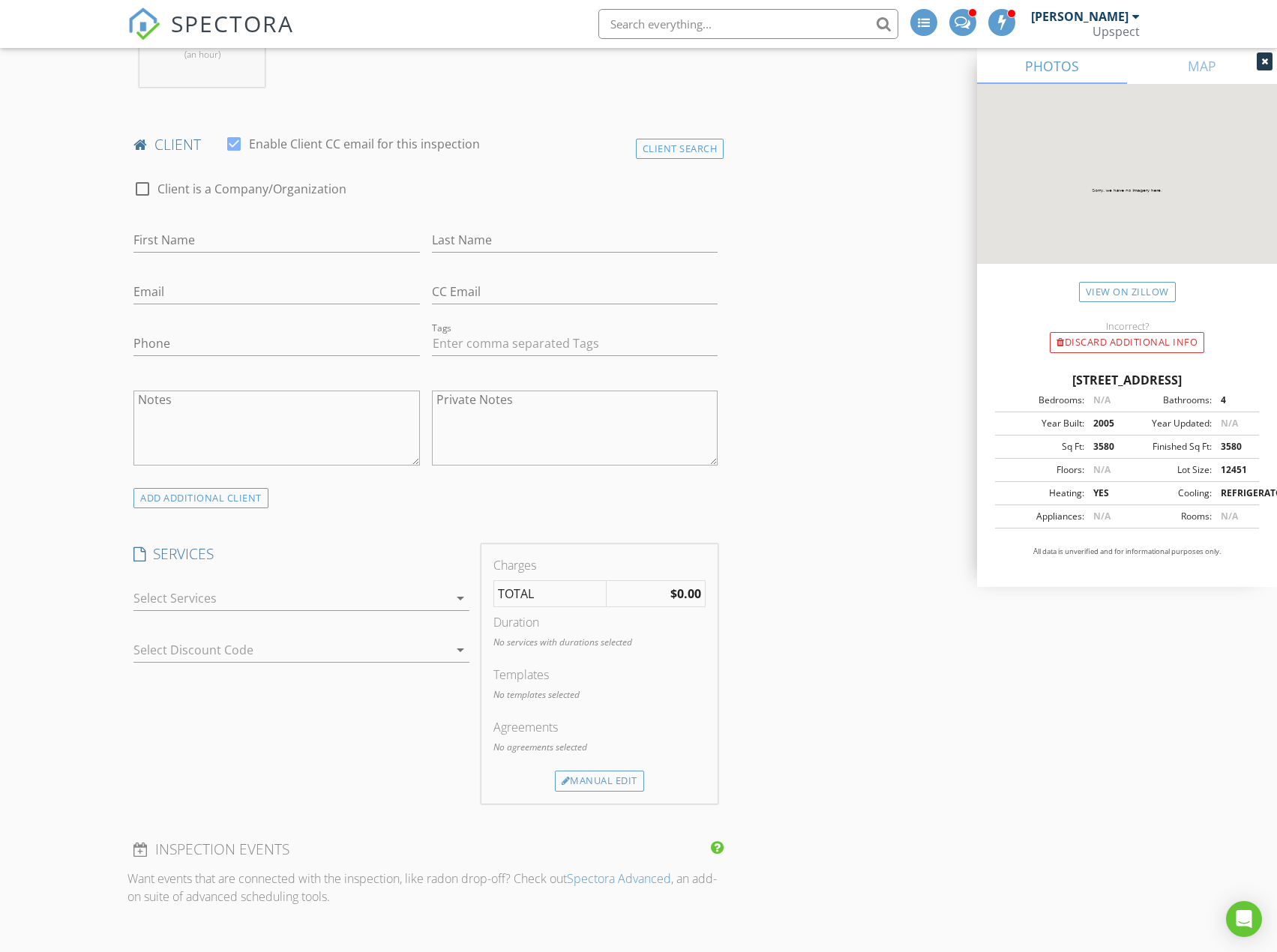
scroll to position [675, 0]
click at [360, 602] on div at bounding box center [291, 593] width 315 height 24
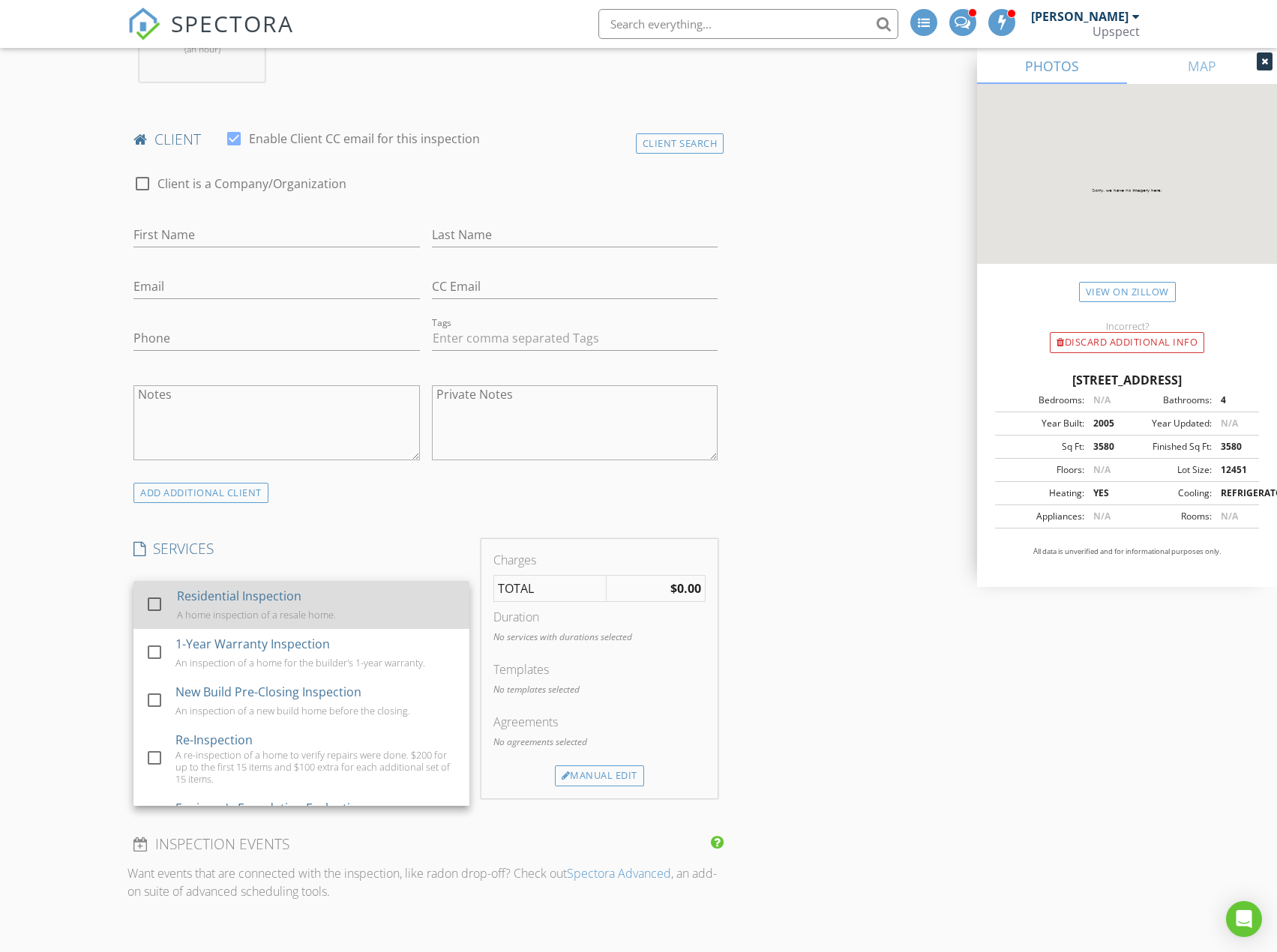
click at [365, 596] on div "Residential Inspection A home inspection of a resale home." at bounding box center [317, 605] width 281 height 48
checkbox input "true"
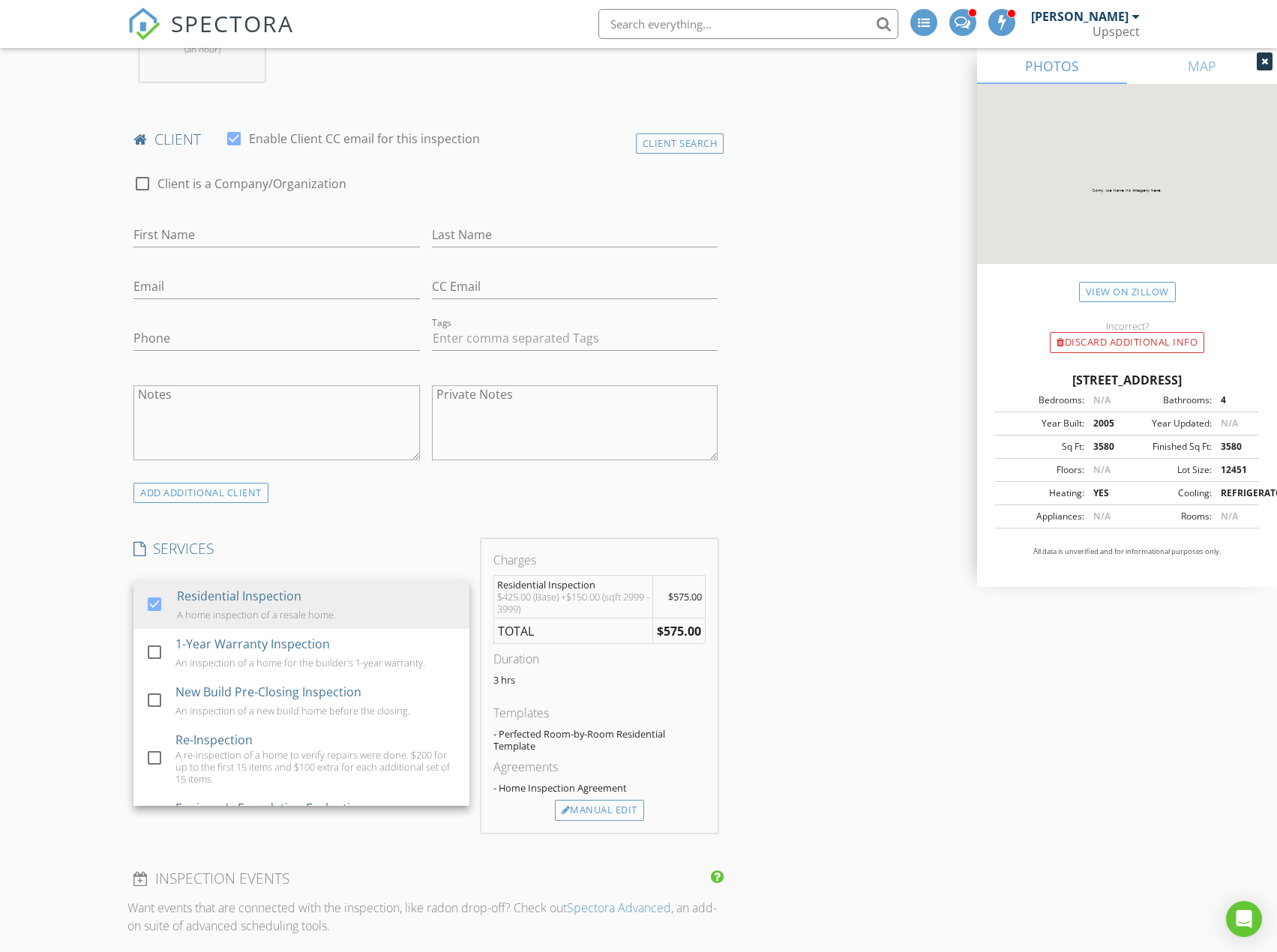
click at [419, 517] on div "INSPECTOR(S) check_box_outline_blank Trevor Hendrickson check_box Garette Langm…" at bounding box center [425, 842] width 596 height 2687
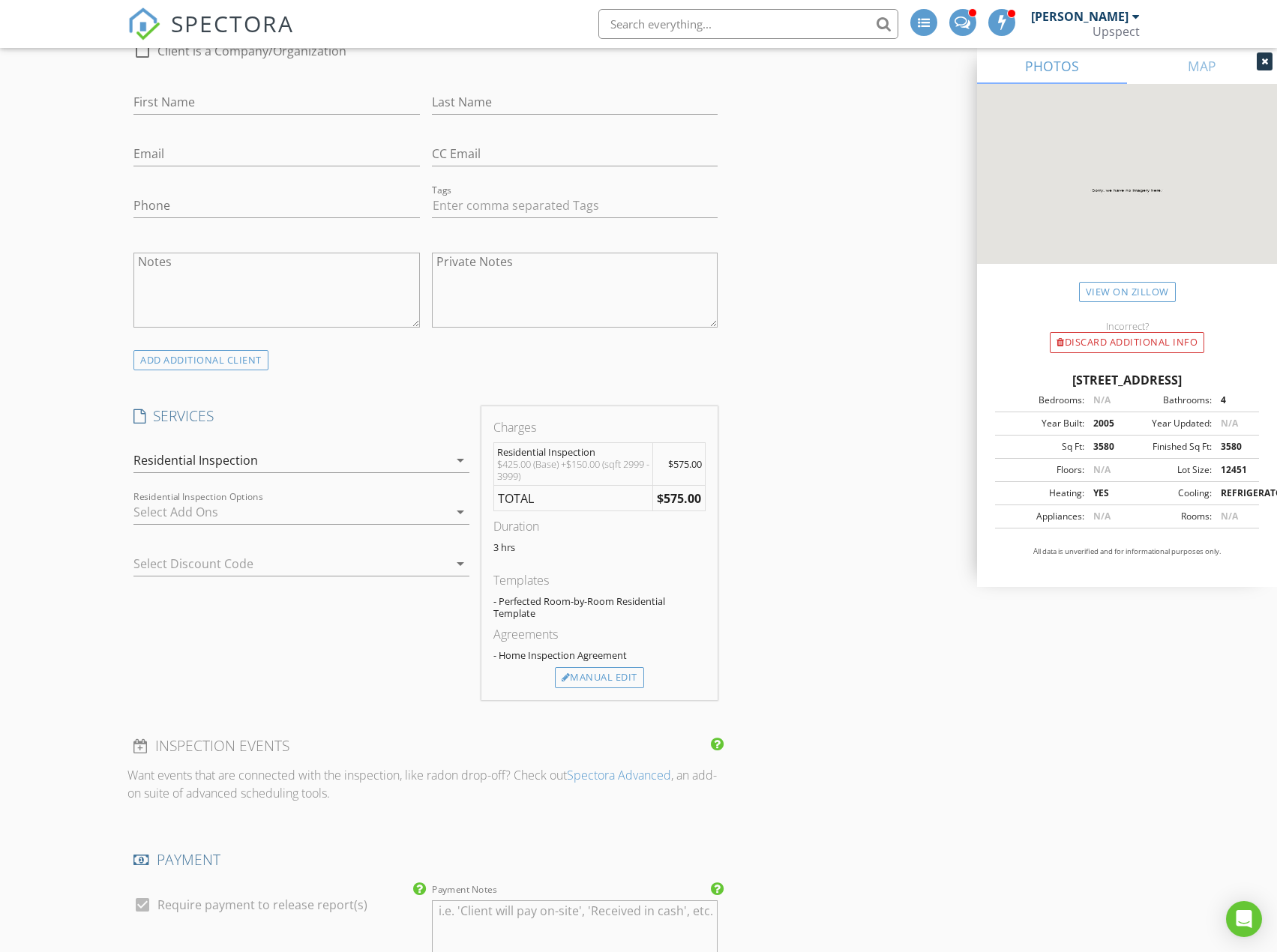
scroll to position [825, 0]
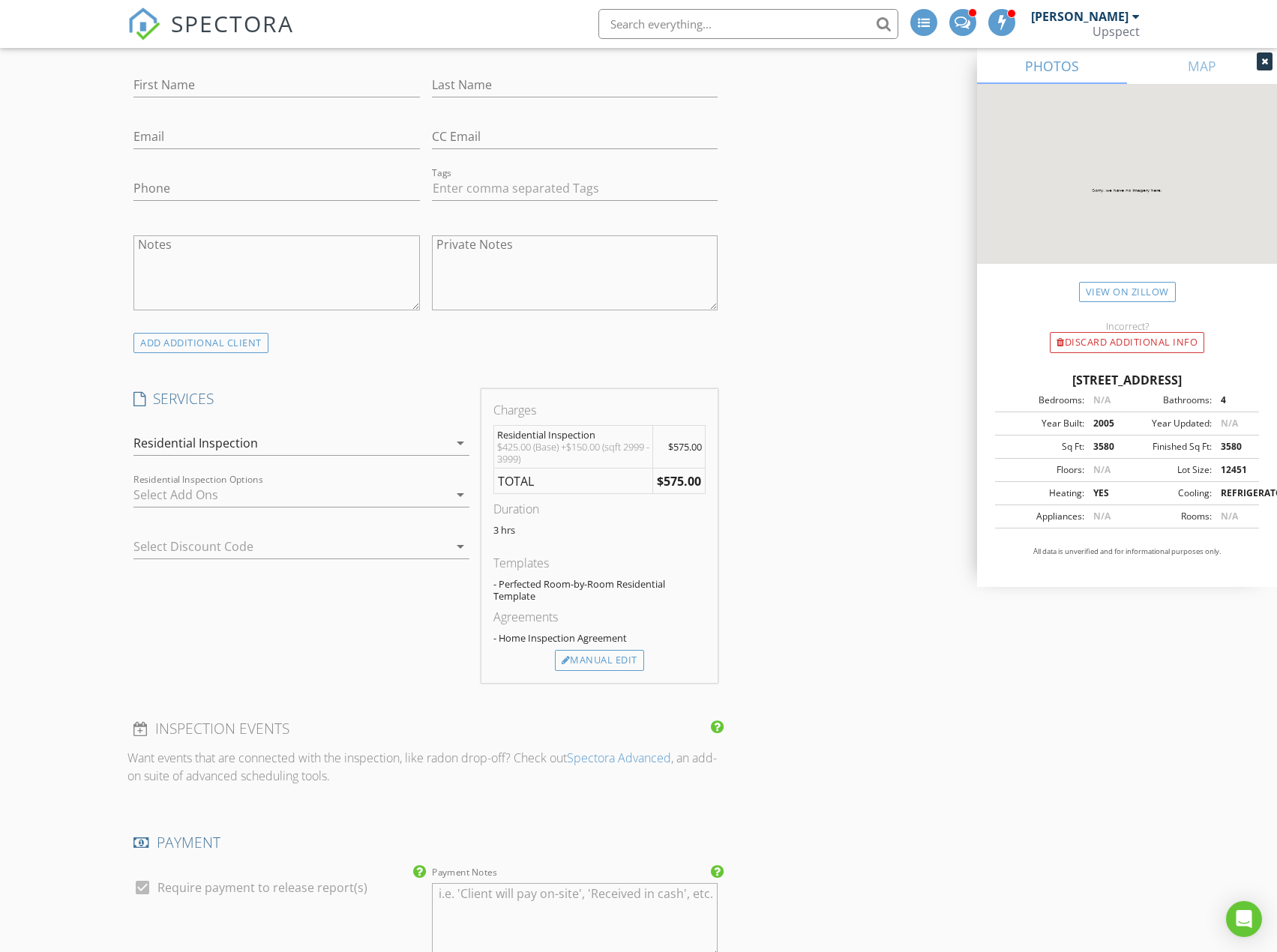
click at [362, 497] on div at bounding box center [291, 495] width 315 height 24
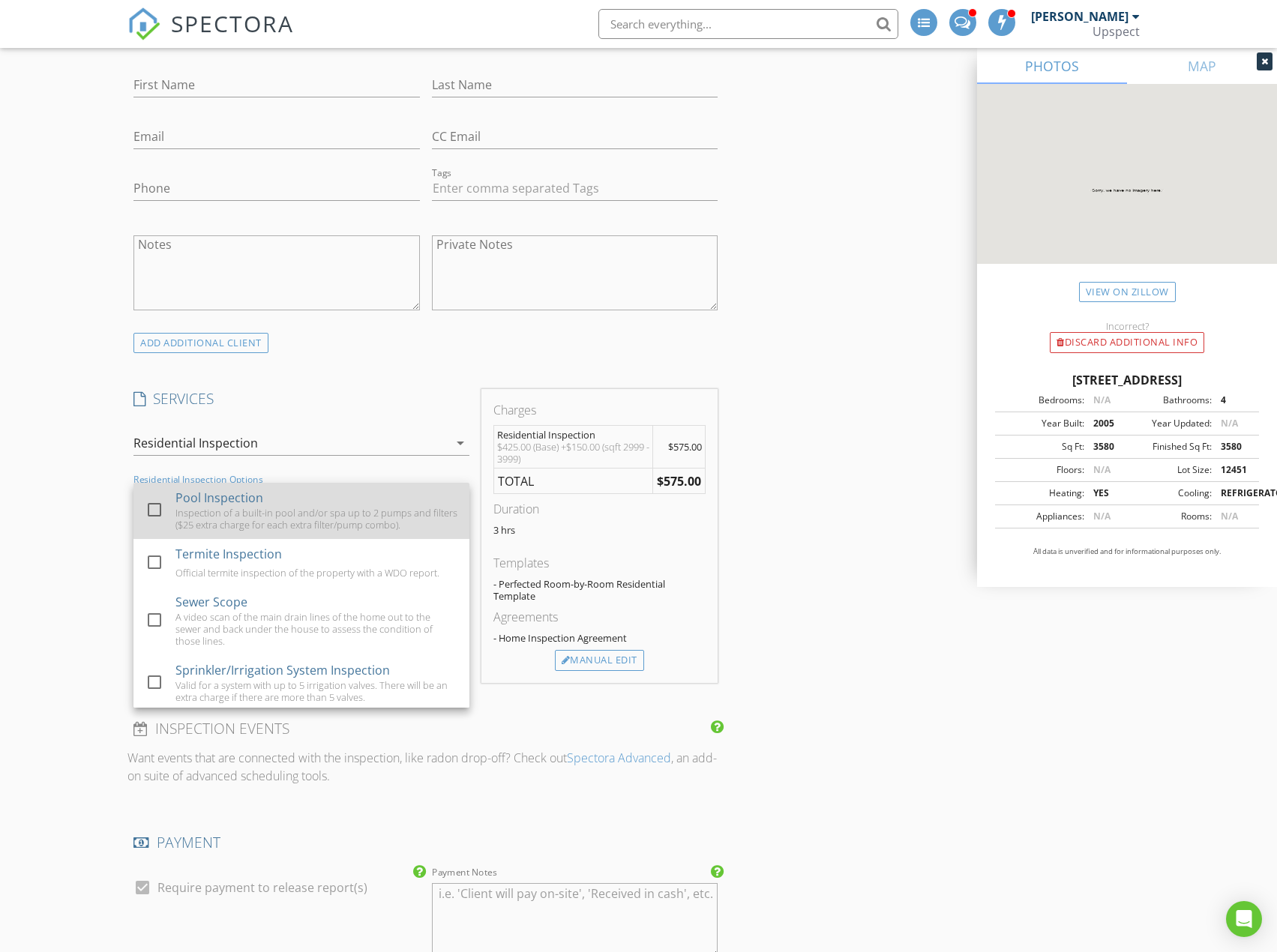
click at [365, 507] on div "Inspection of a built-in pool and/or spa up to 2 pumps and filters ($25 extra c…" at bounding box center [316, 519] width 282 height 24
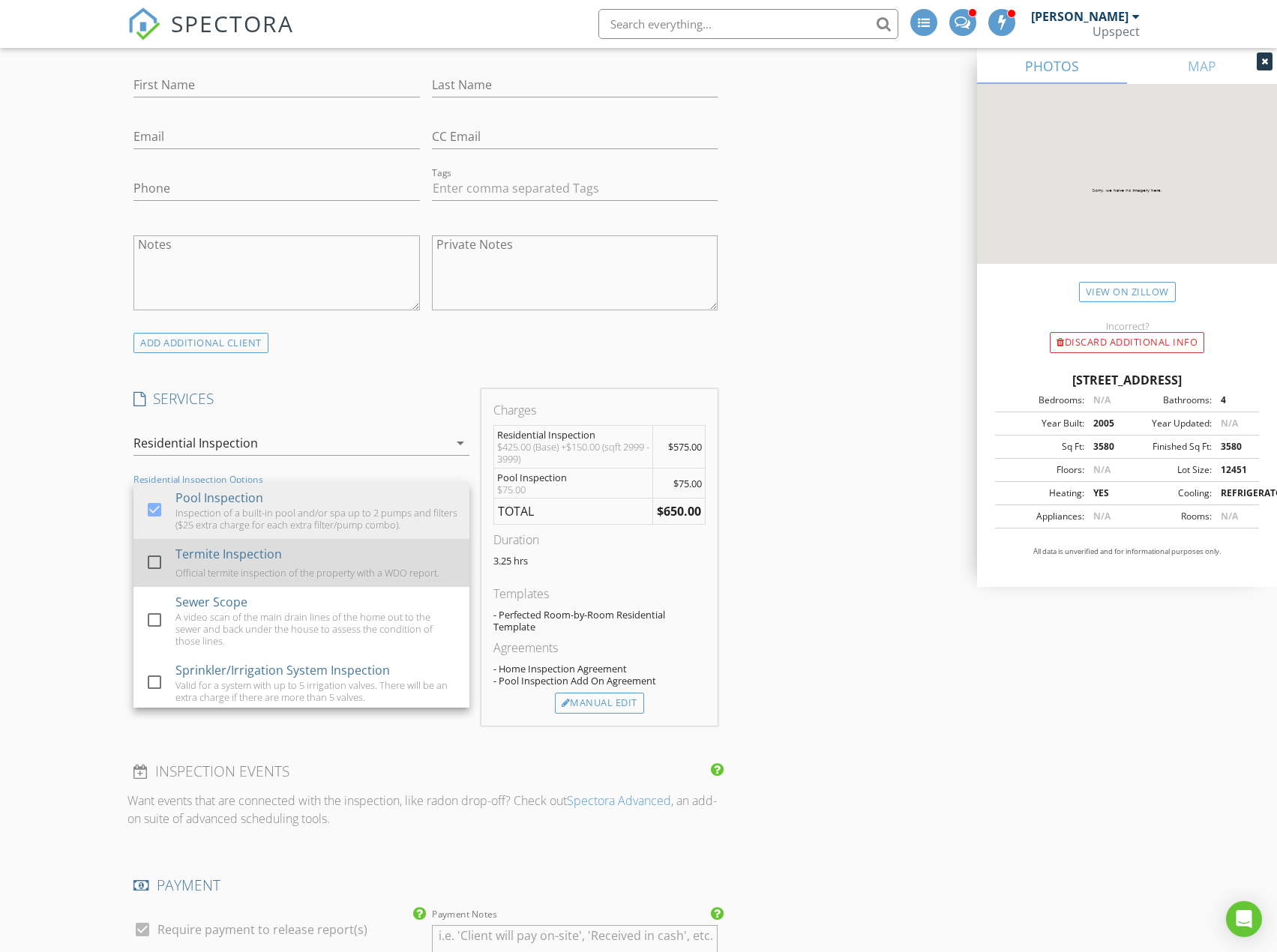
click at [360, 551] on div "Termite Inspection Official termite inspection of the property with a WDO repor…" at bounding box center [316, 563] width 282 height 48
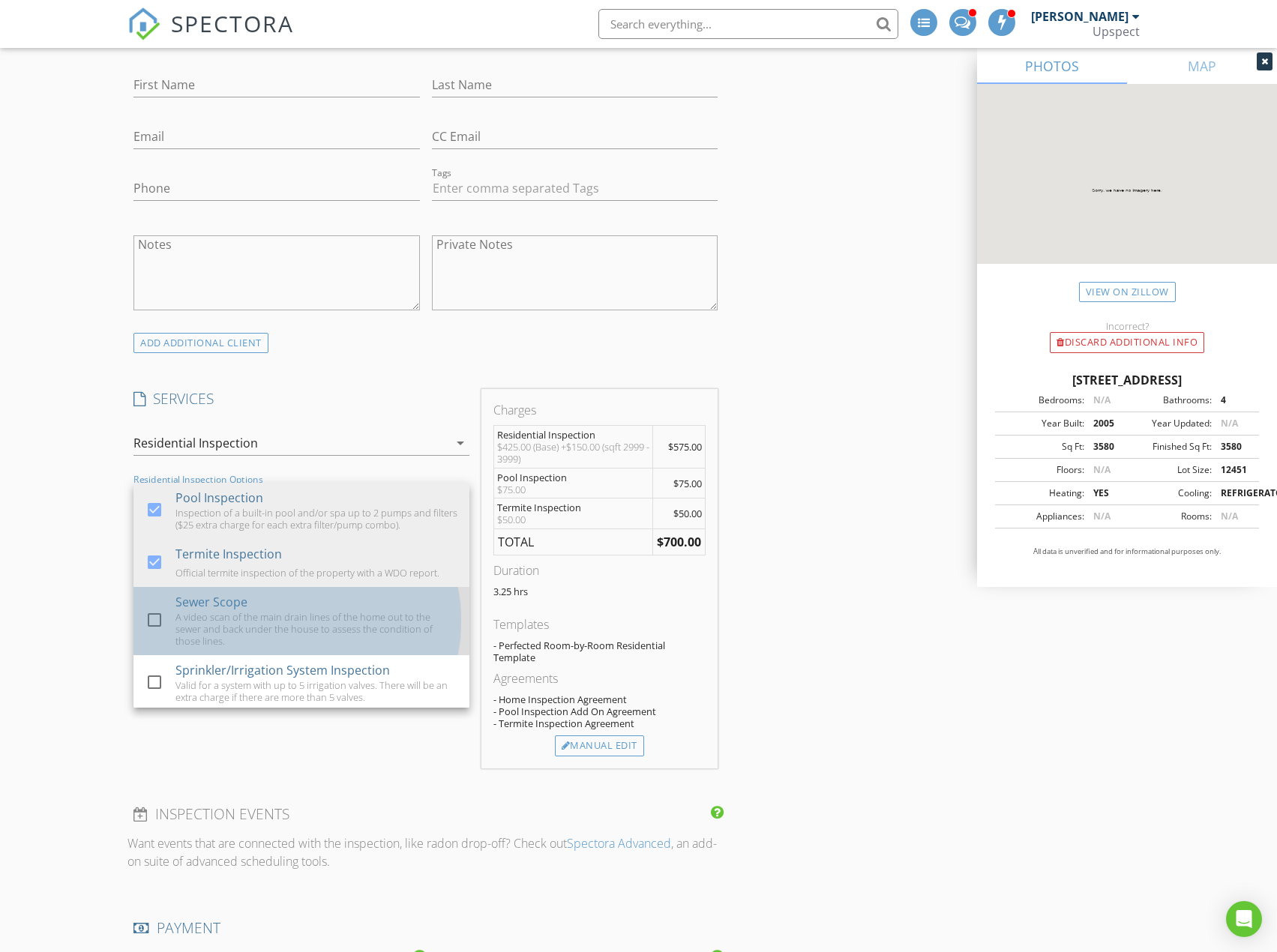
click at [337, 605] on div "Sewer Scope A video scan of the main drain lines of the home out to the sewer a…" at bounding box center [316, 621] width 282 height 68
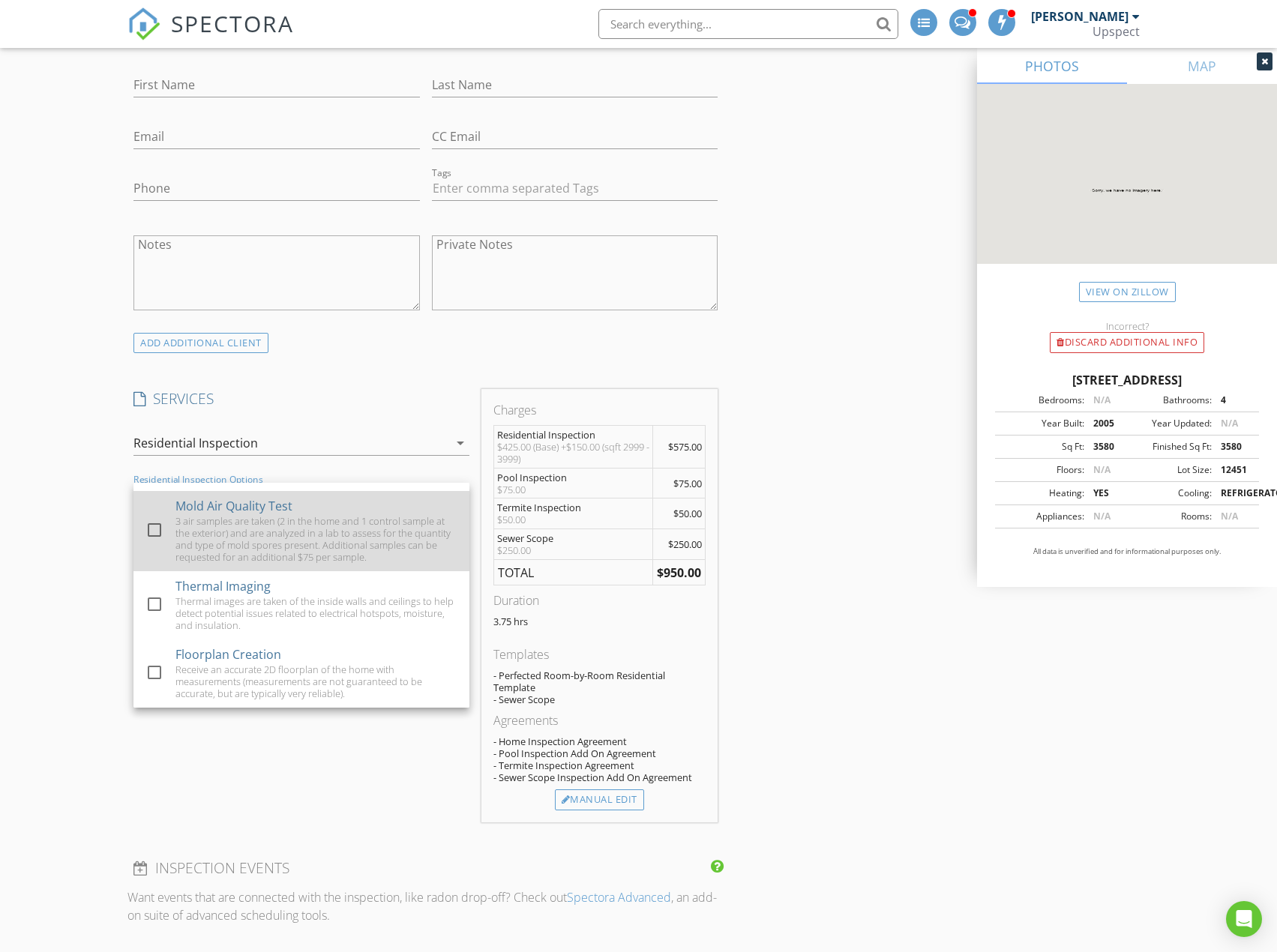
scroll to position [900, 0]
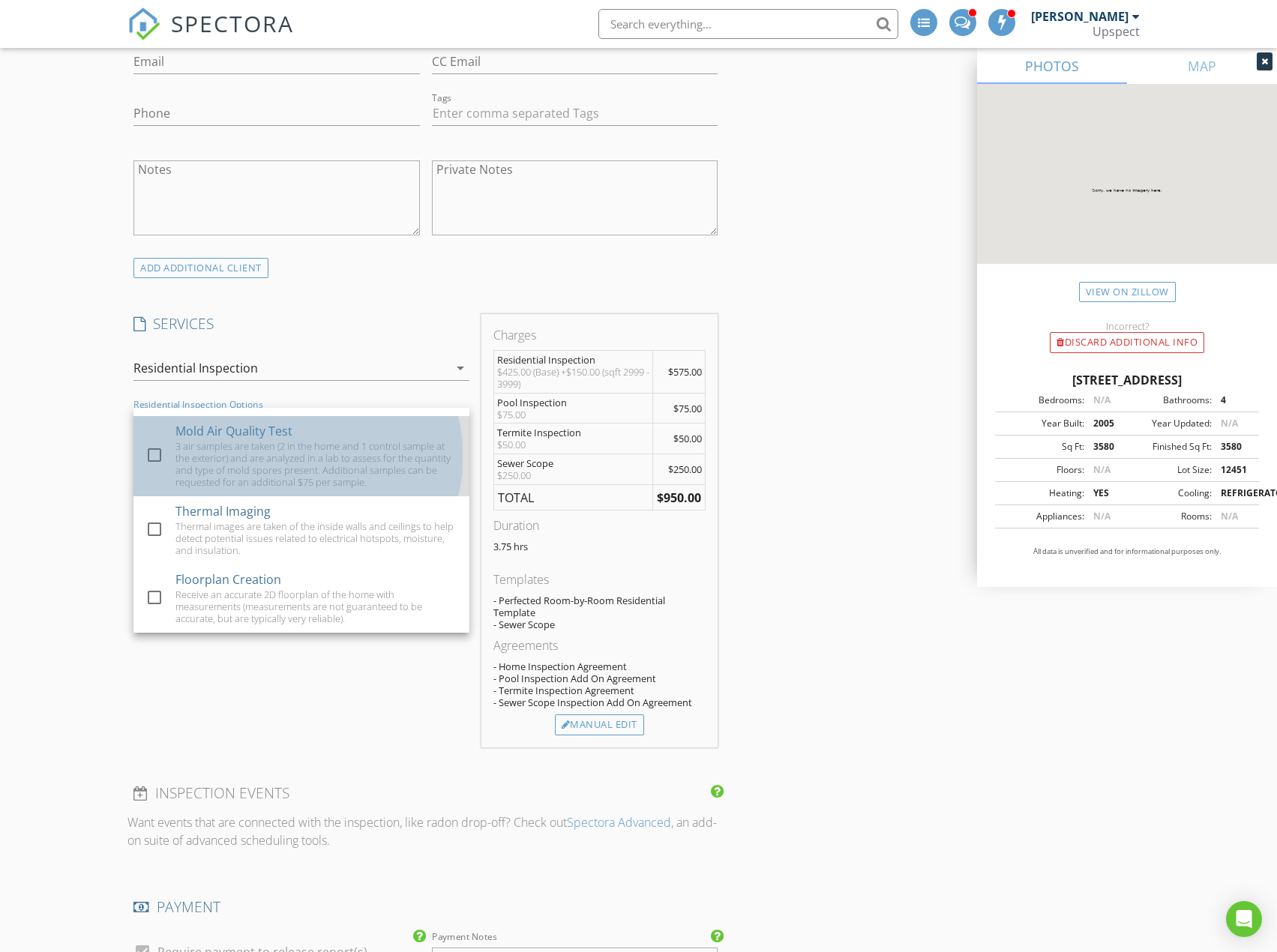
click at [373, 465] on div "3 air samples are taken (2 in the home and 1 control sample at the exterior) an…" at bounding box center [316, 464] width 282 height 48
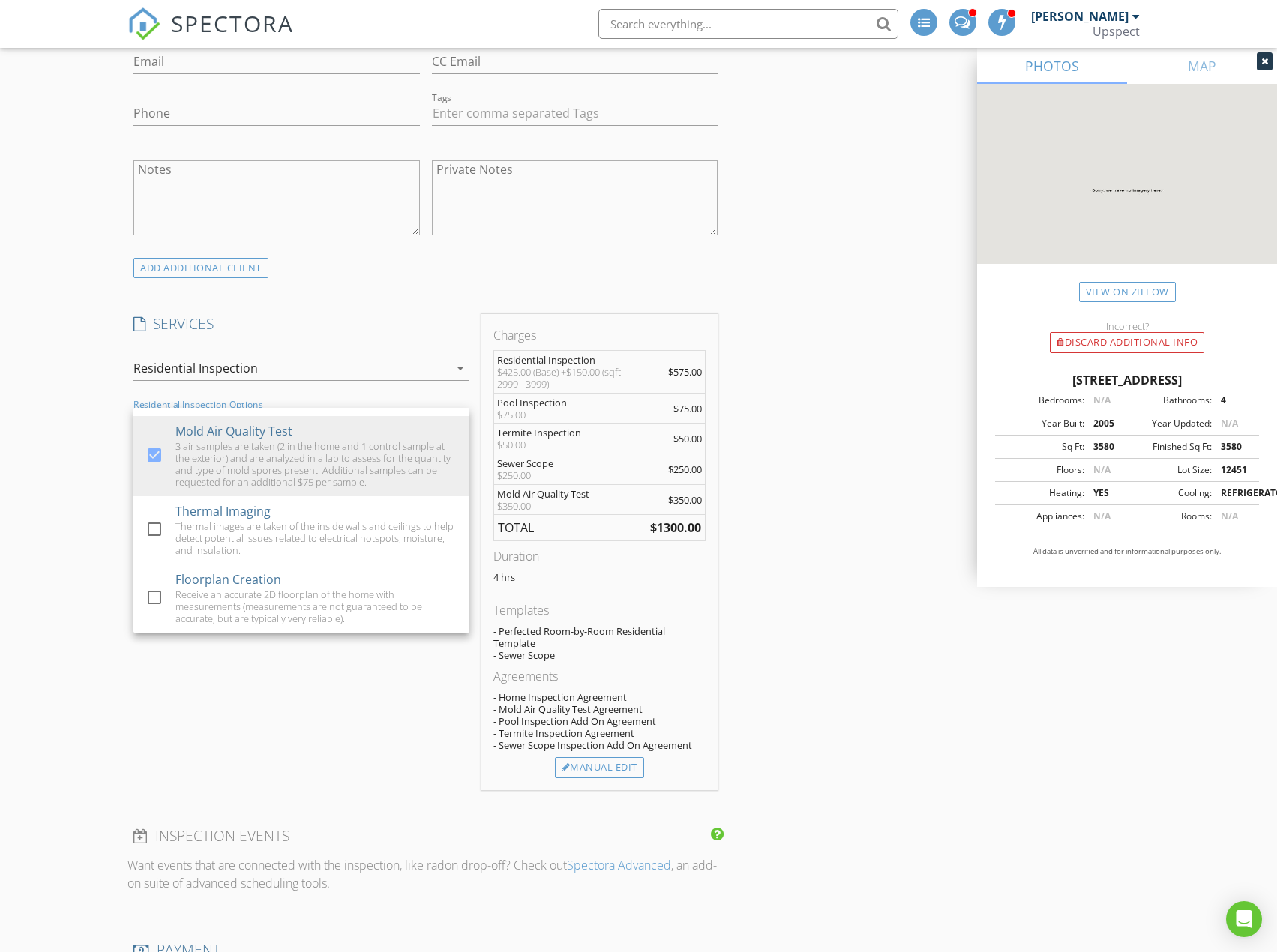
drag, startPoint x: 790, startPoint y: 273, endPoint x: 824, endPoint y: 233, distance: 52.5
click at [790, 273] on div "INSPECTOR(S) check_box_outline_blank Trevor Hendrickson check_box Garette Langm…" at bounding box center [637, 753] width 1021 height 2956
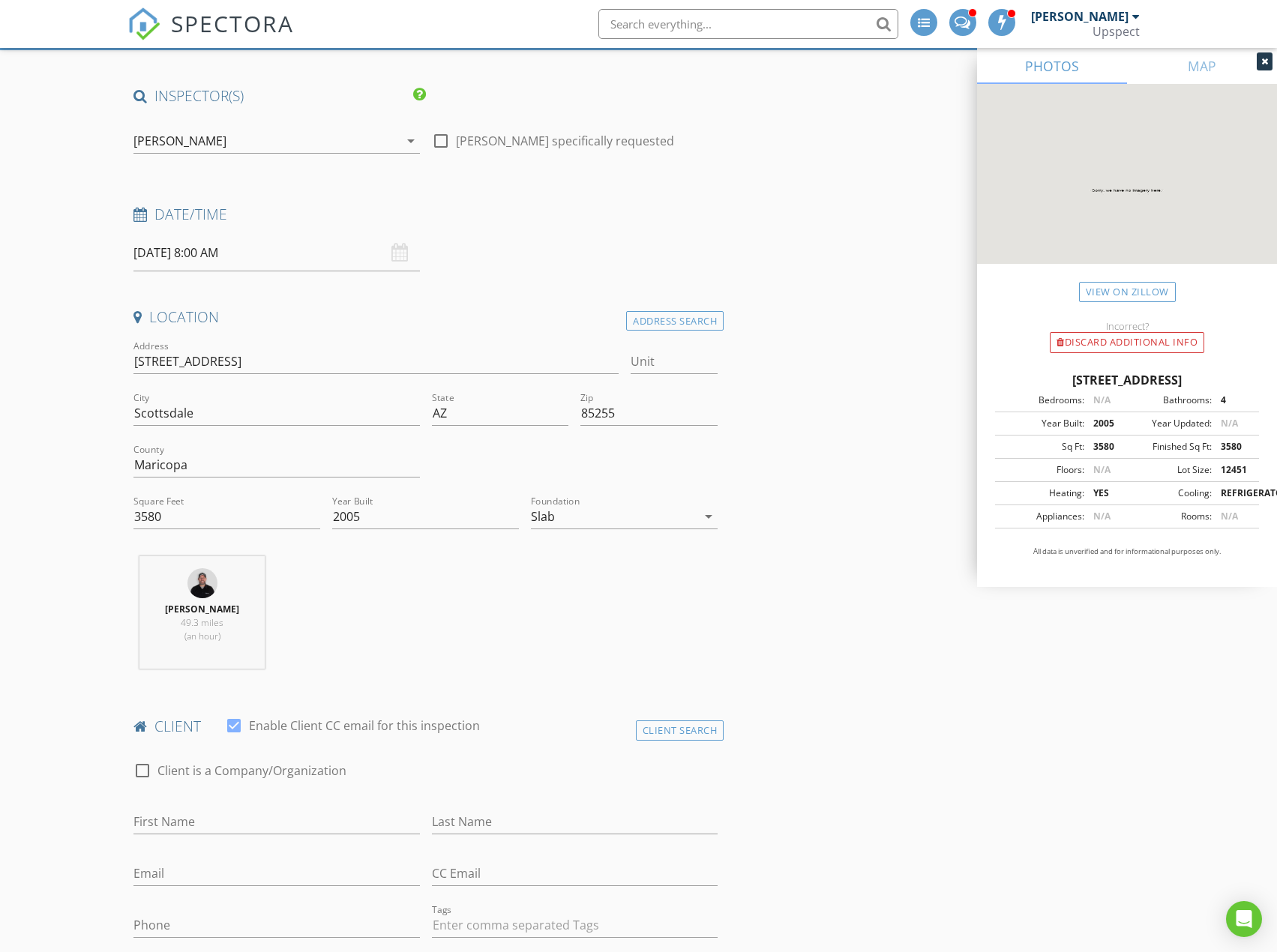
scroll to position [0, 0]
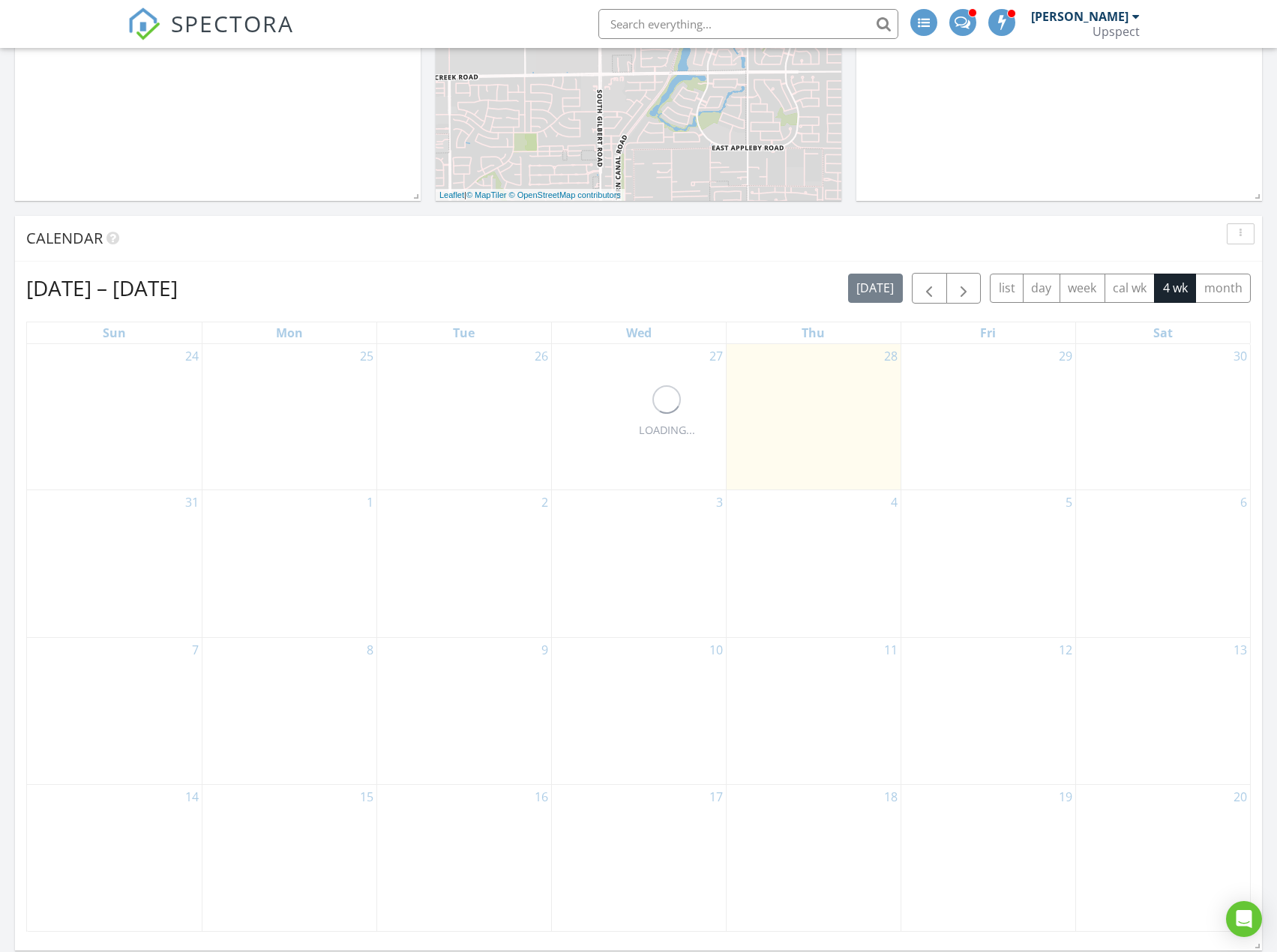
scroll to position [450, 0]
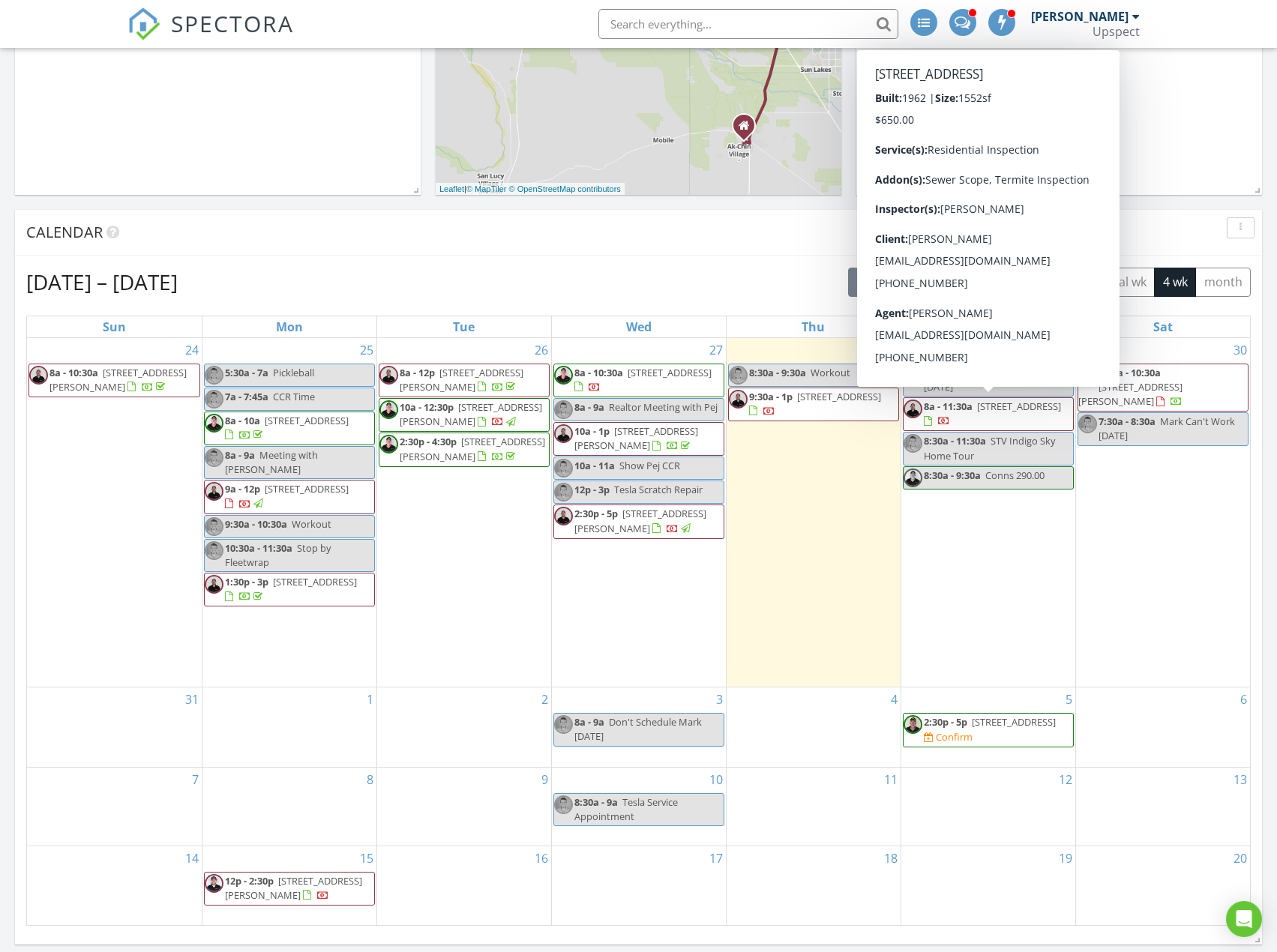
click at [1041, 414] on span "8a - 11:30a [STREET_ADDRESS]" at bounding box center [988, 414] width 169 height 29
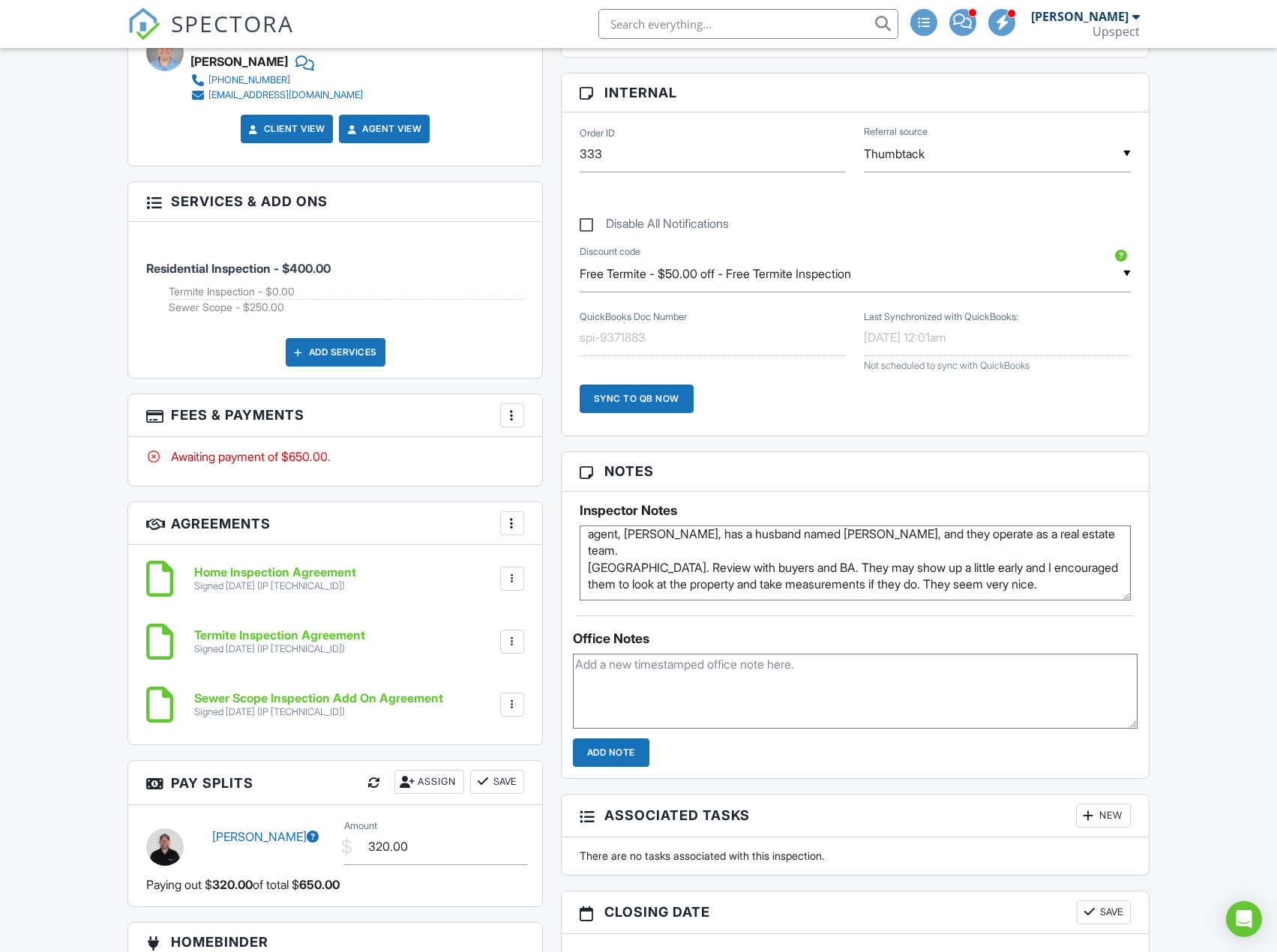
scroll to position [749, 0]
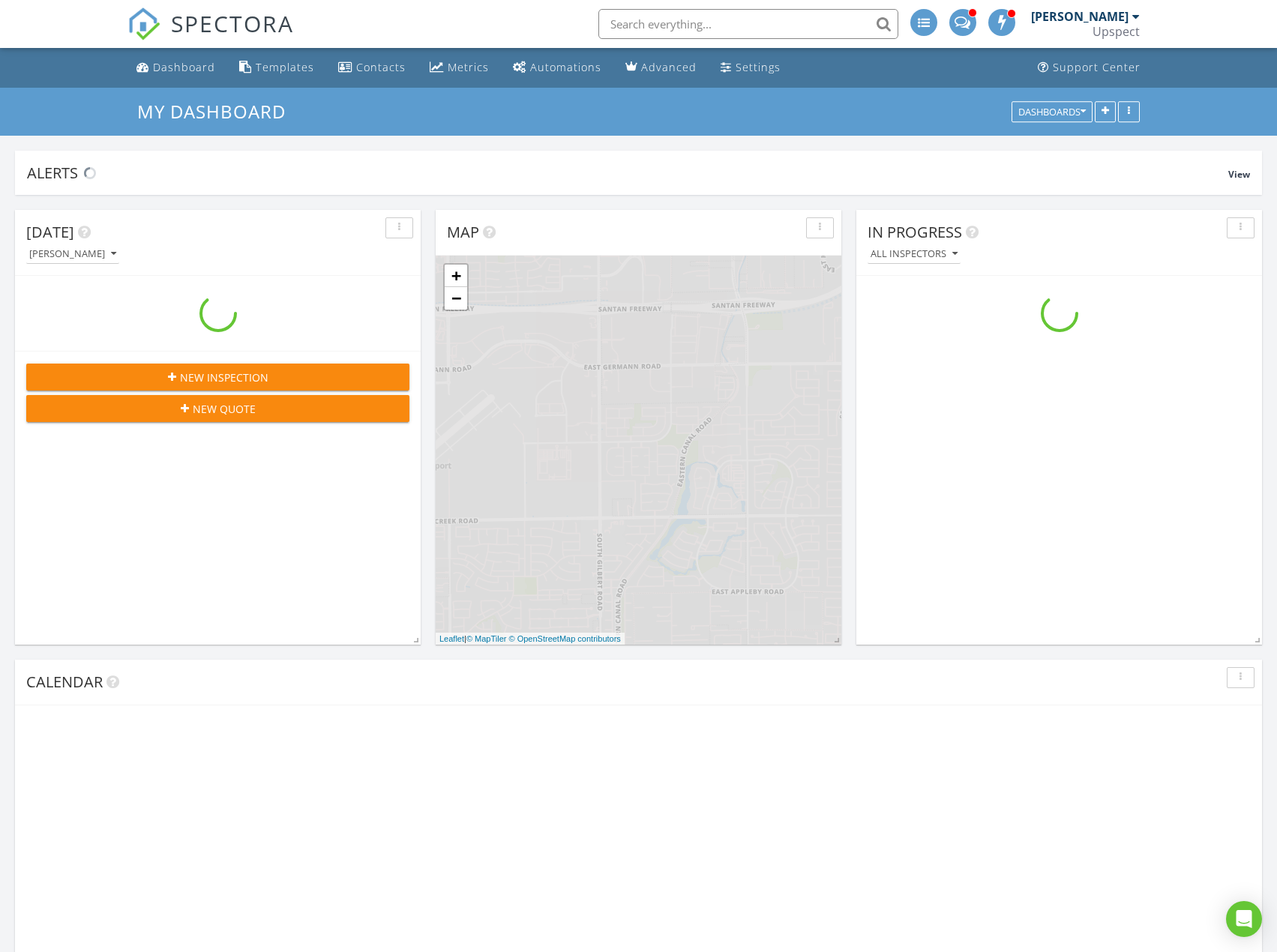
scroll to position [1387, 1300]
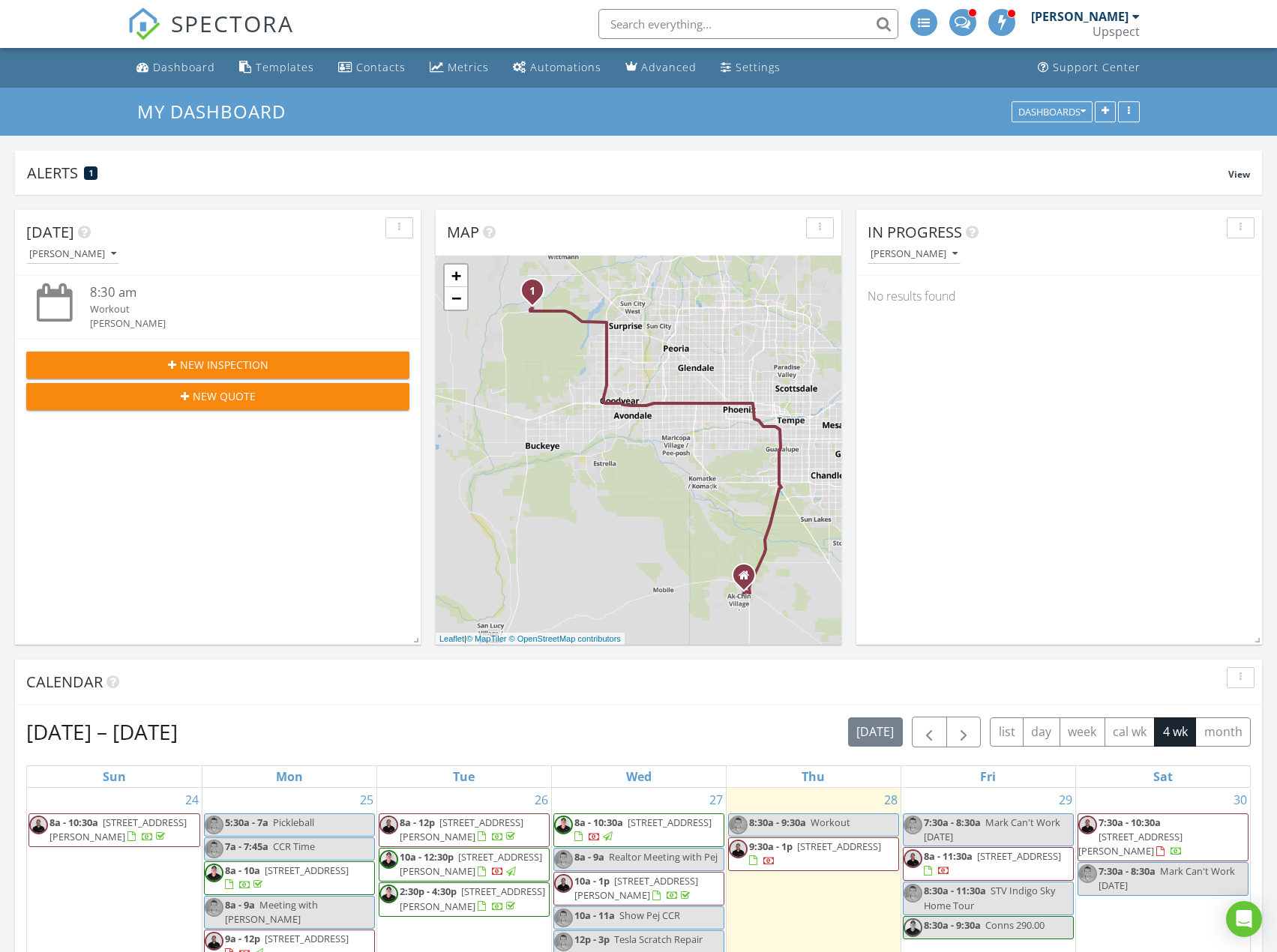
click at [373, 362] on div "New Inspection" at bounding box center [218, 365] width 359 height 16
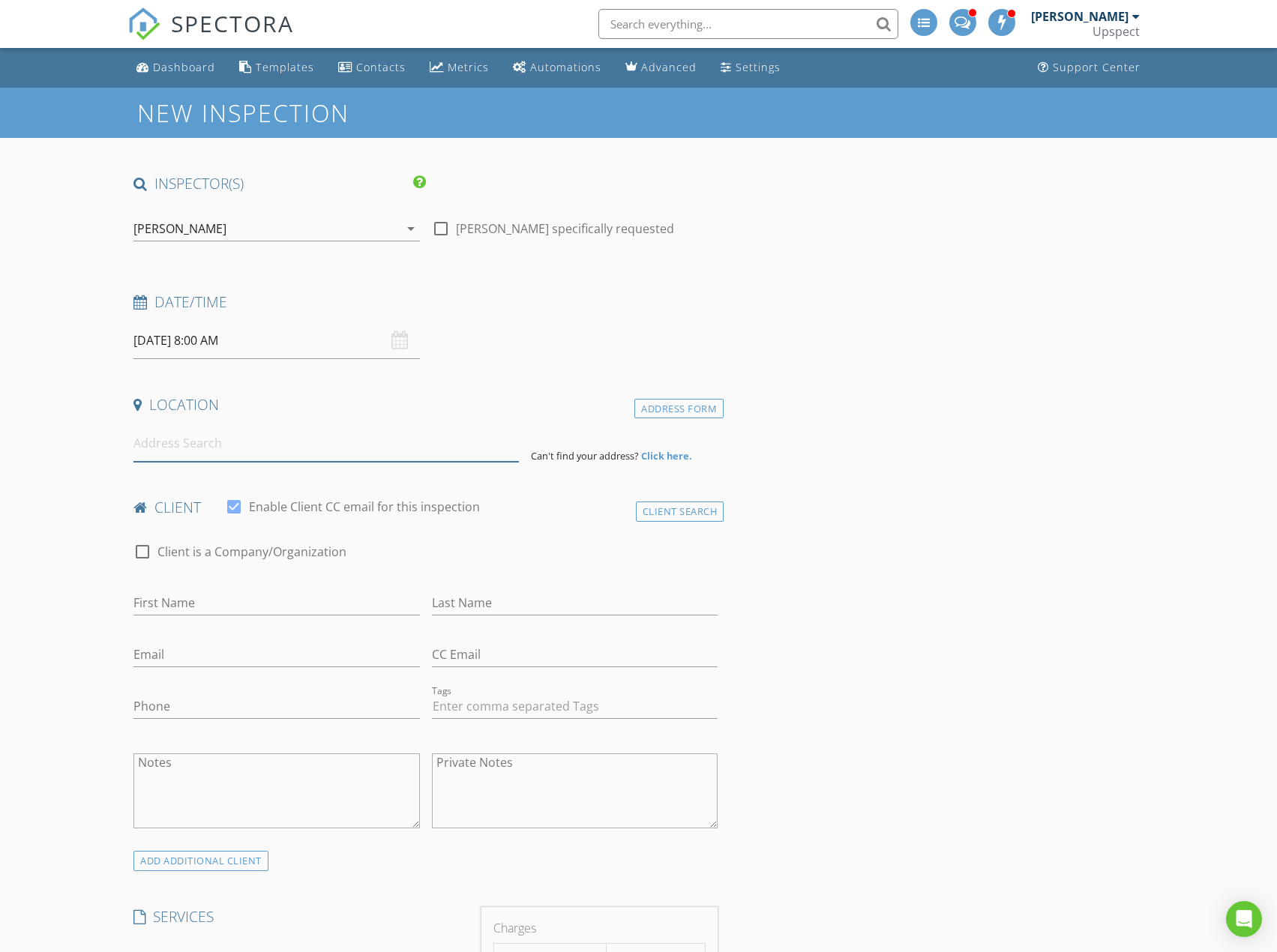
click at [299, 439] on input at bounding box center [326, 443] width 385 height 37
paste input "[STREET_ADDRESS]"
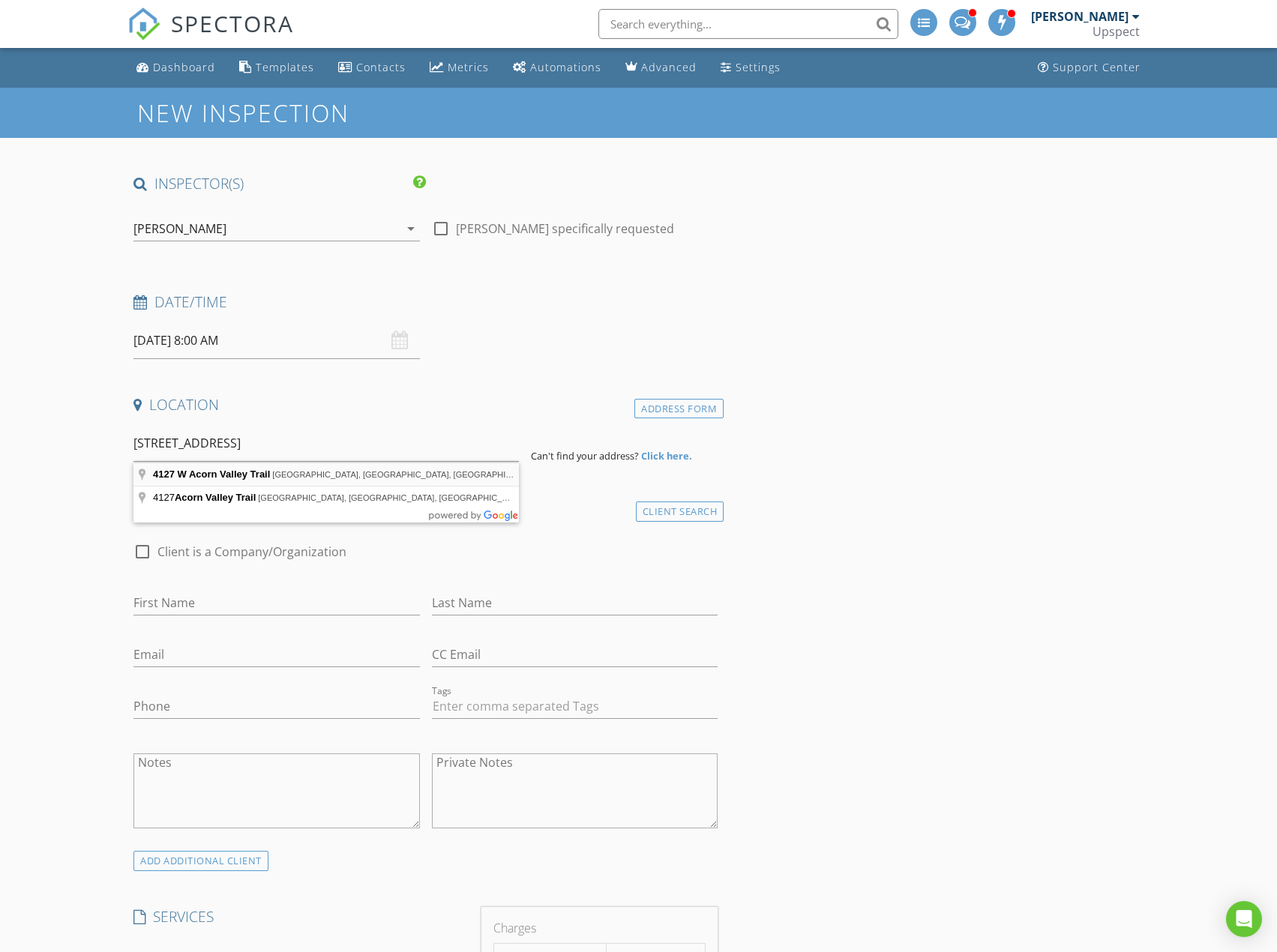
type input "[STREET_ADDRESS]"
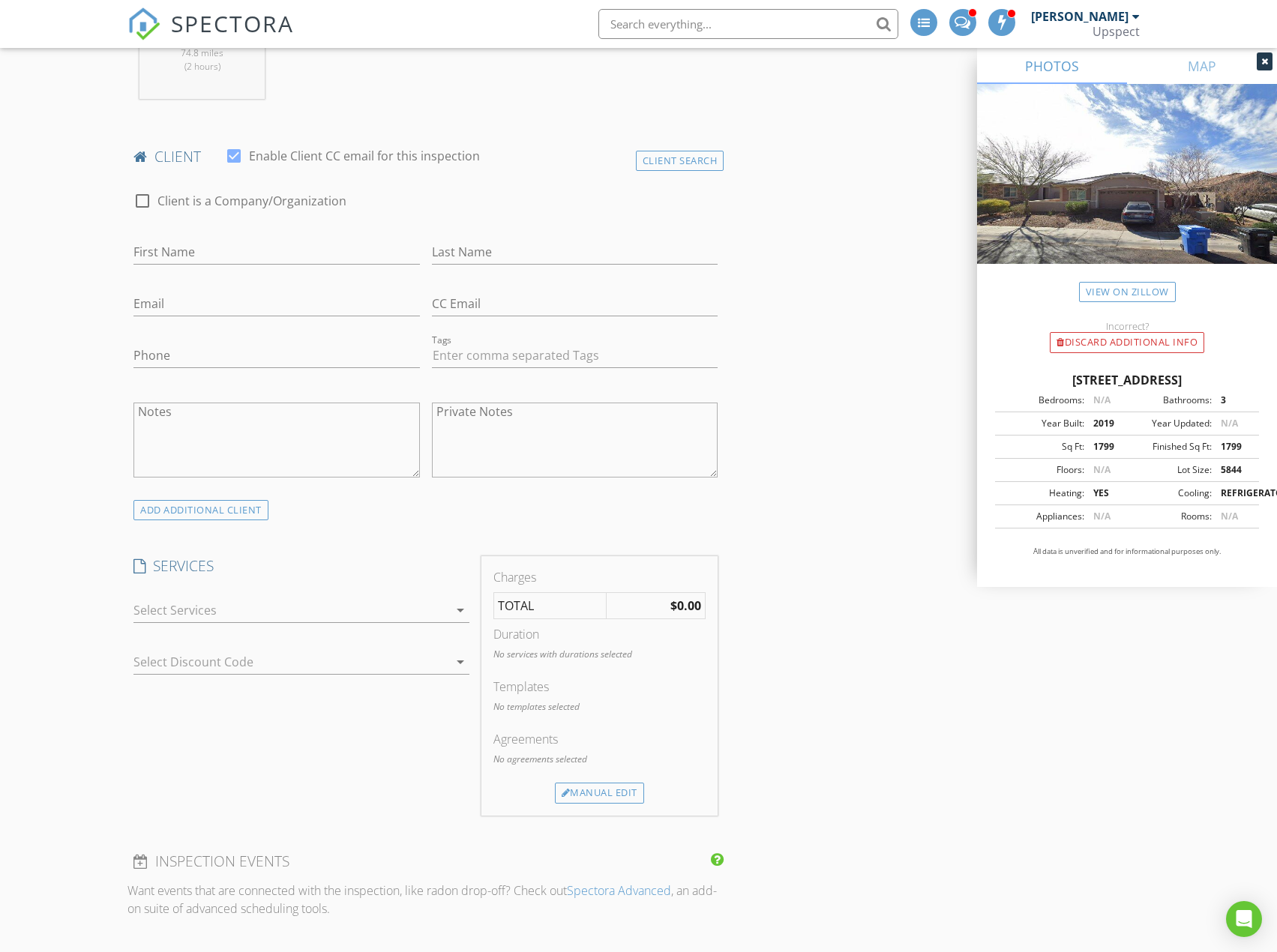
scroll to position [675, 0]
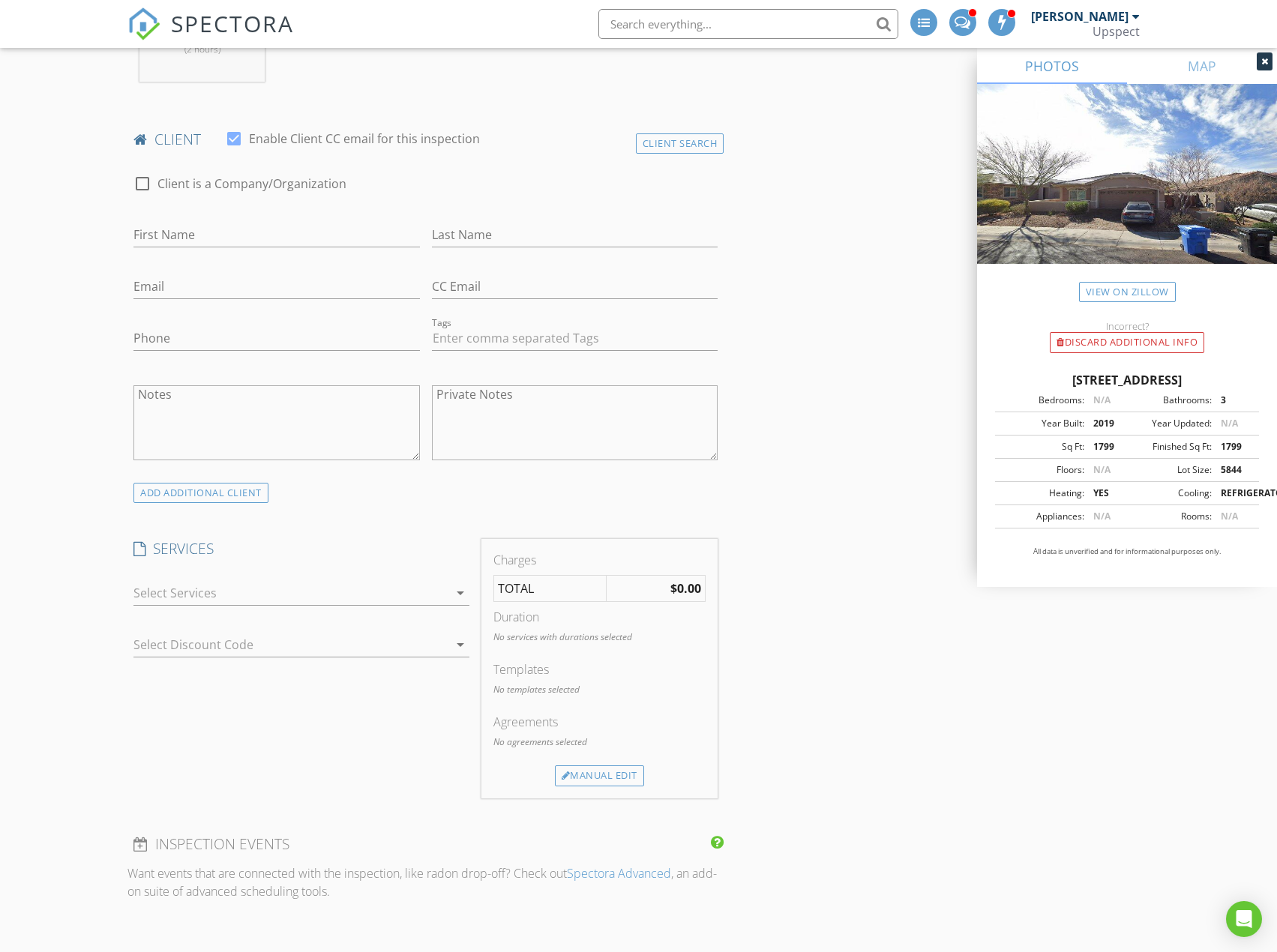
click at [381, 599] on div at bounding box center [291, 593] width 315 height 24
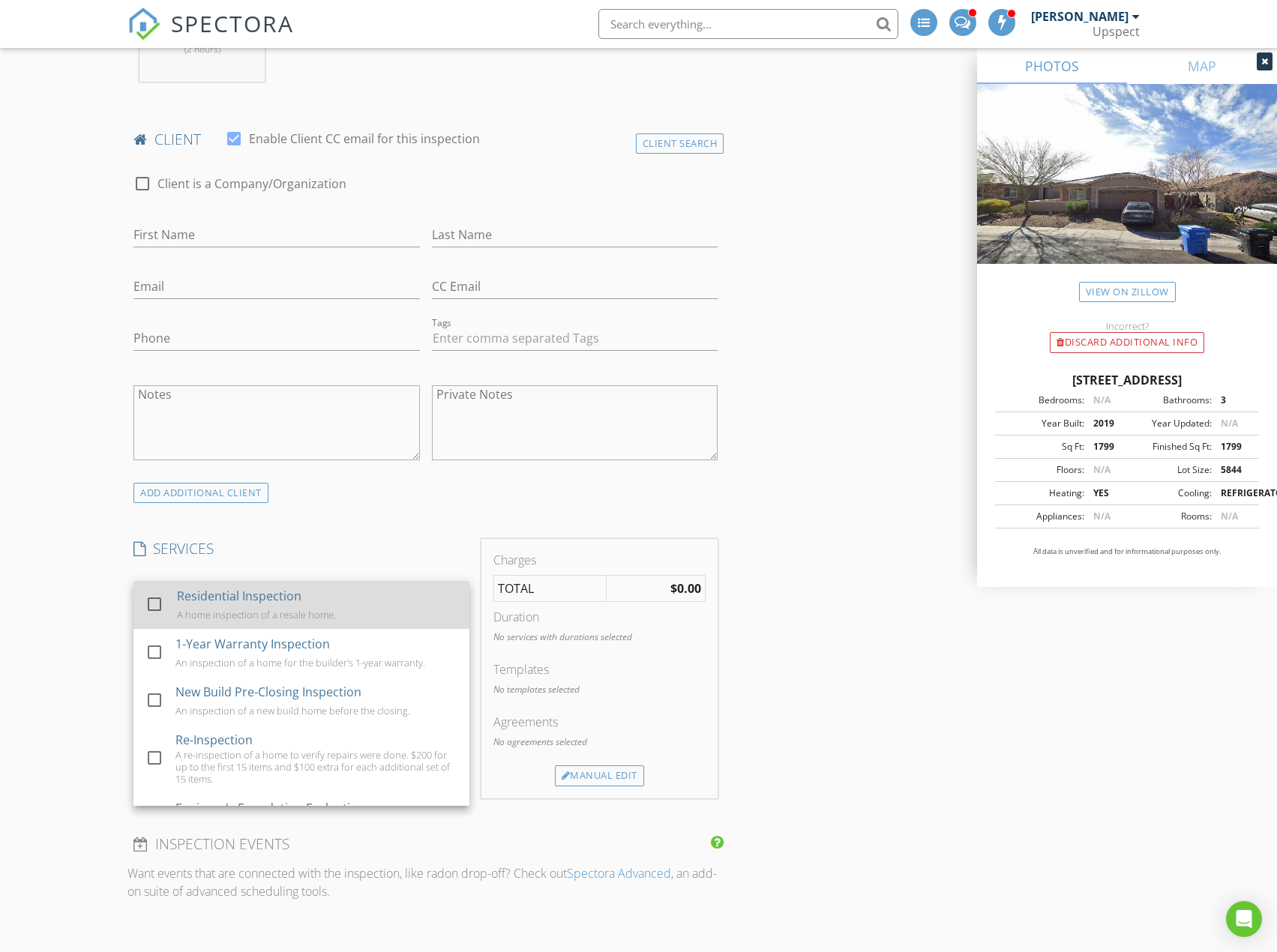
click at [358, 617] on div "Residential Inspection A home inspection of a resale home." at bounding box center [317, 605] width 281 height 48
checkbox input "true"
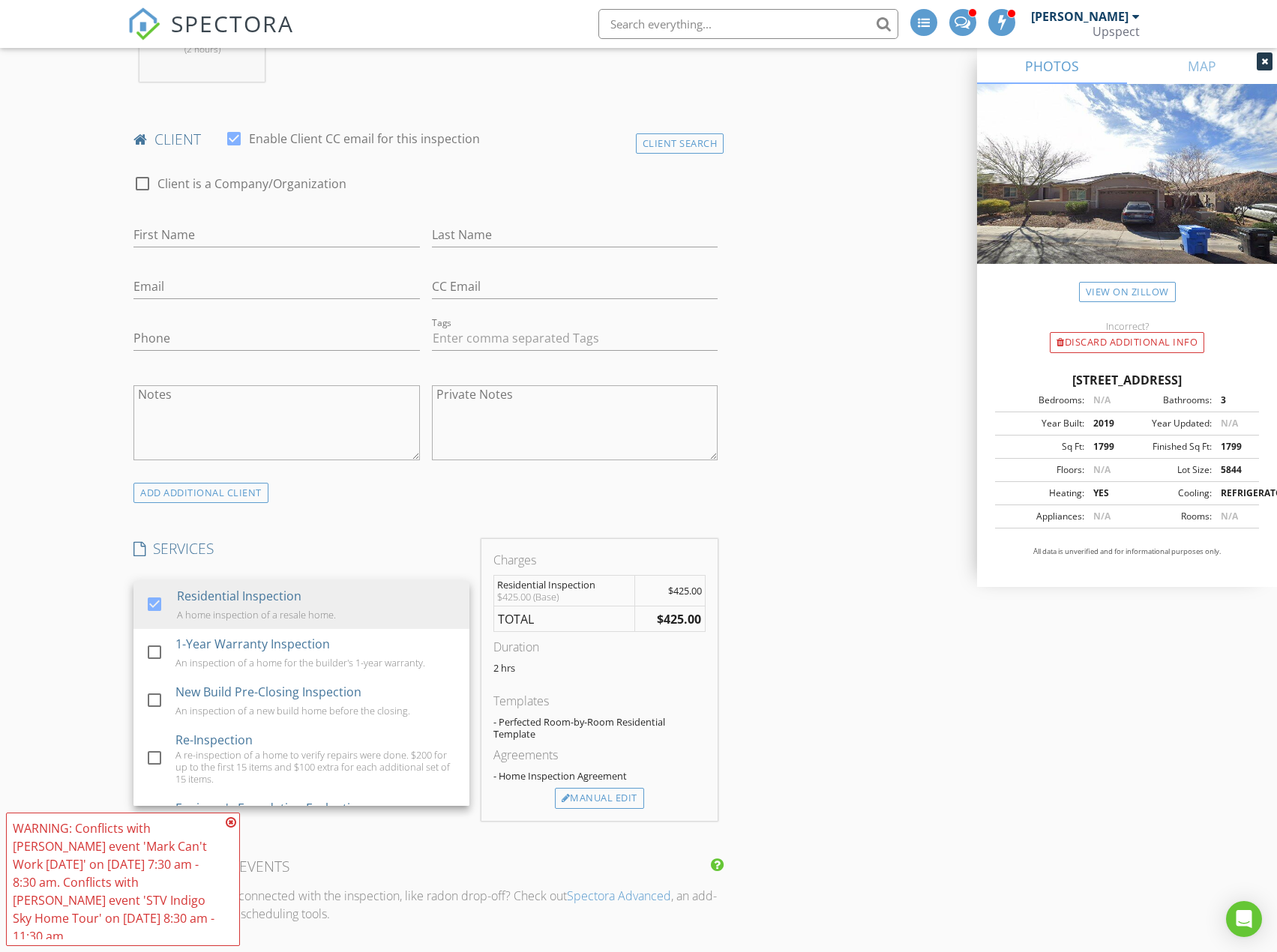
click at [440, 519] on div "INSPECTOR(S) check_box [PERSON_NAME] PRIMARY check_box_outline_blank [PERSON_NA…" at bounding box center [425, 837] width 596 height 2675
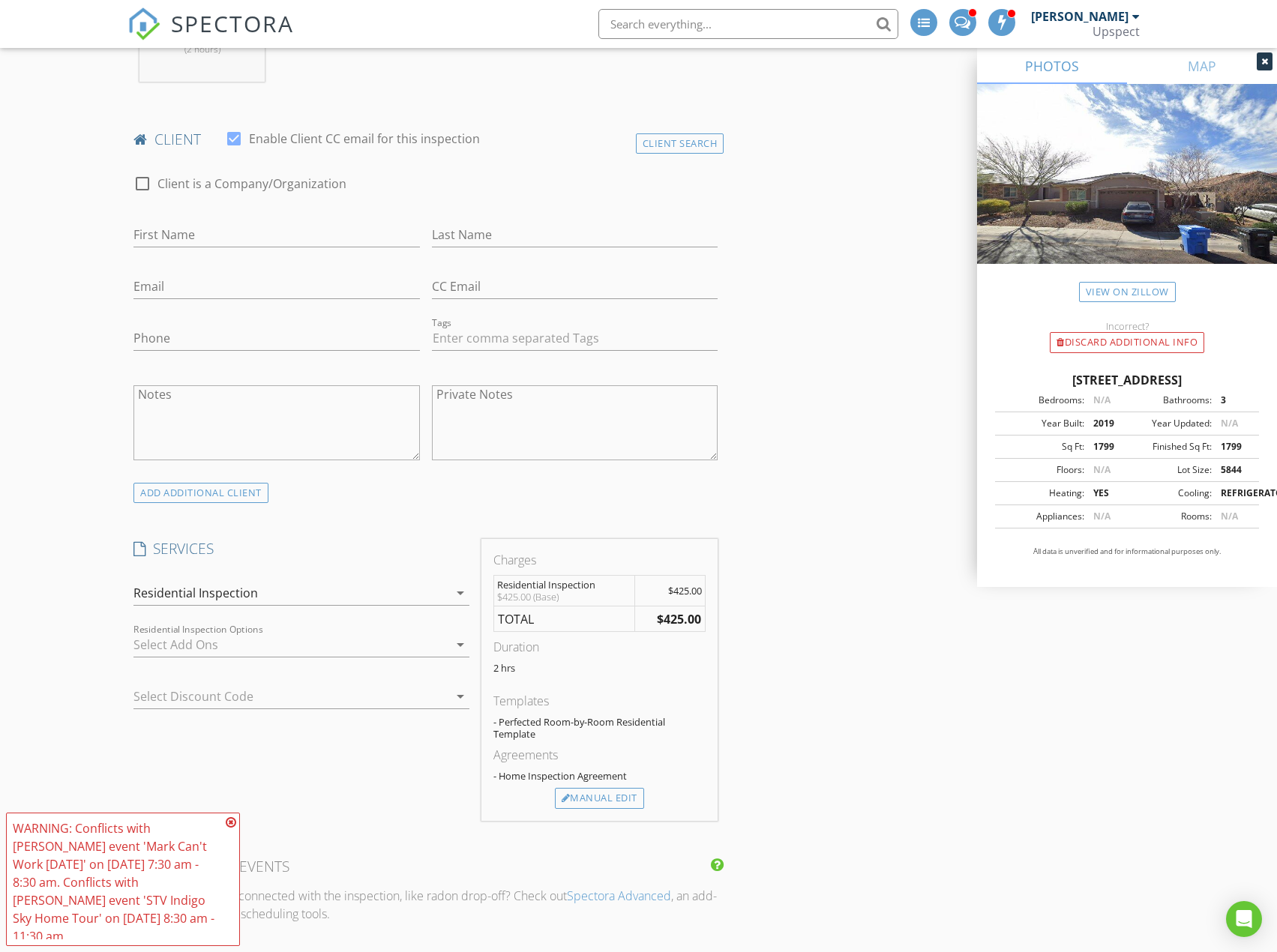
click at [328, 644] on div at bounding box center [291, 644] width 315 height 24
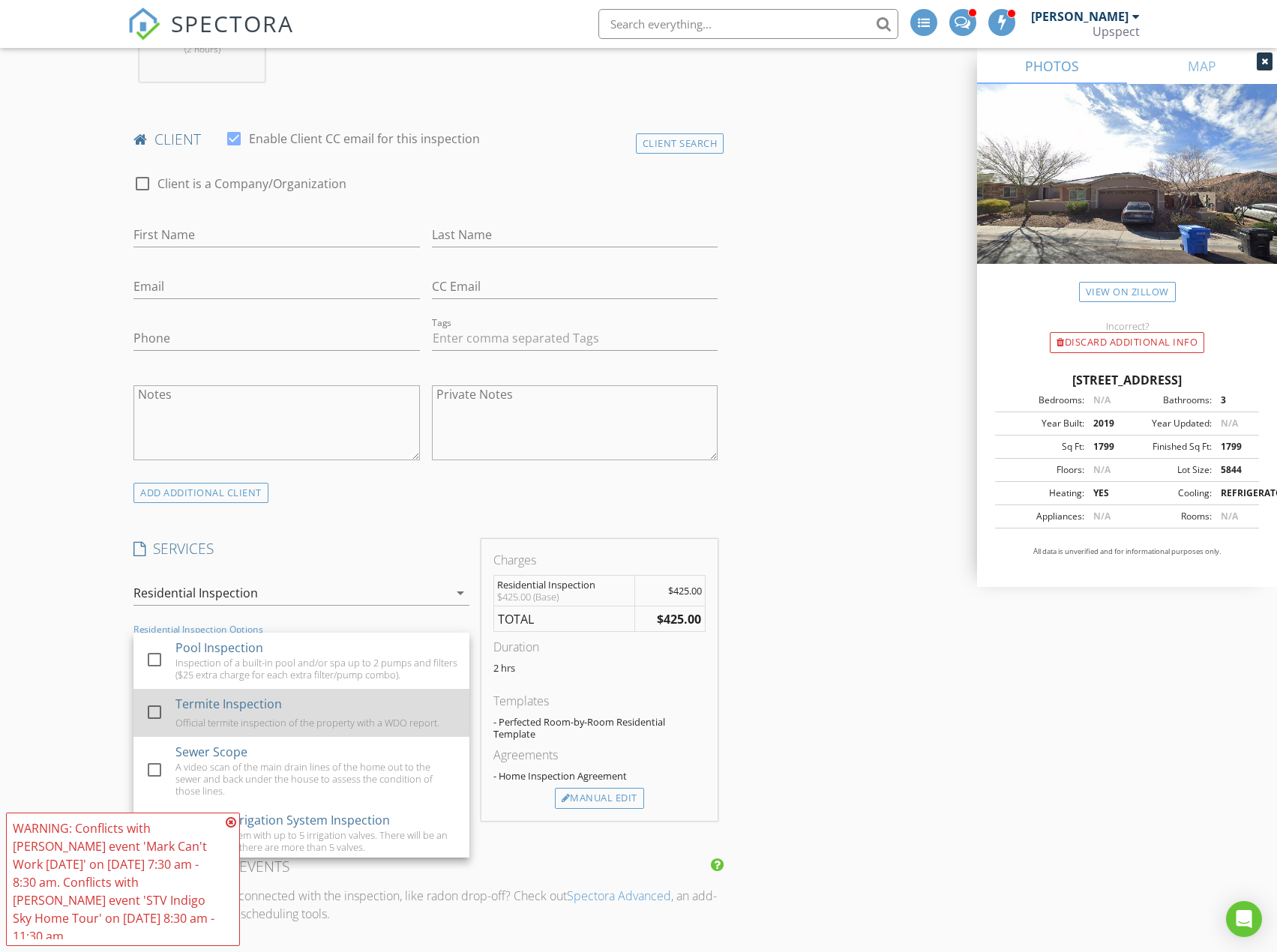
click at [310, 703] on div "Termite Inspection Official termite inspection of the property with a WDO repor…" at bounding box center [316, 713] width 282 height 48
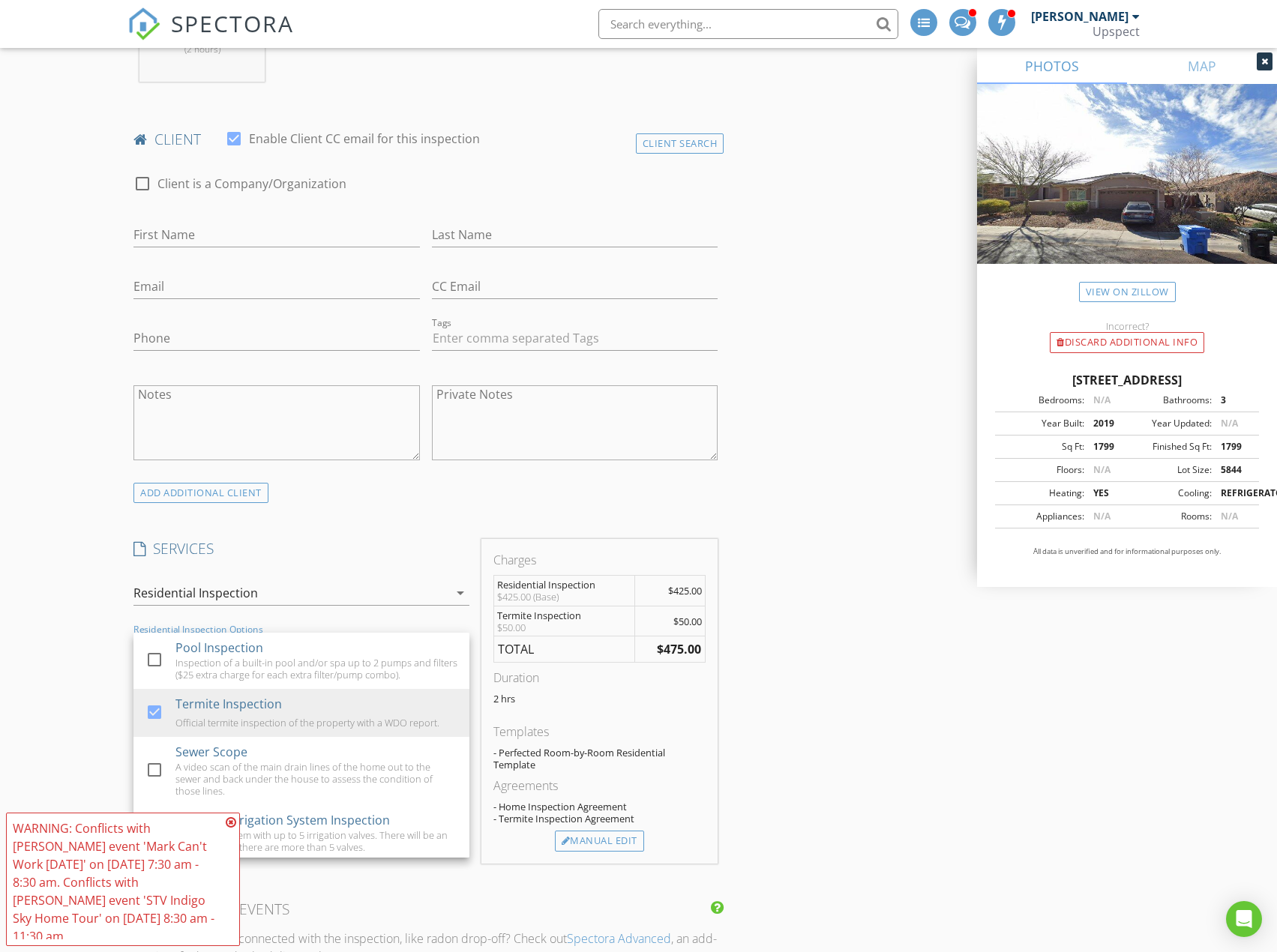
click at [847, 518] on div "INSPECTOR(S) check_box [PERSON_NAME] PRIMARY check_box_outline_blank [PERSON_NA…" at bounding box center [637, 902] width 1021 height 2805
